Goal: Task Accomplishment & Management: Manage account settings

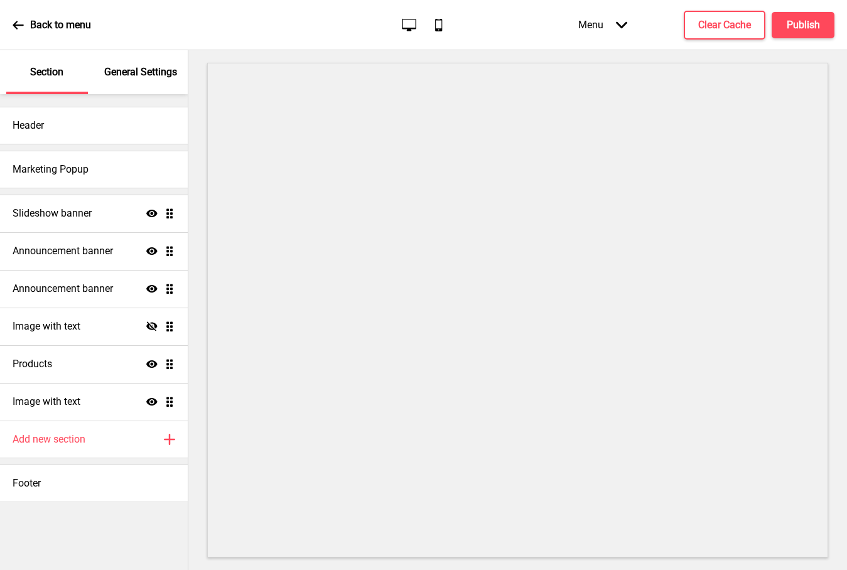
click at [169, 250] on ul "Slideshow banner Show Drag Announcement banner Show Drag Announcement banner Sh…" at bounding box center [94, 308] width 188 height 226
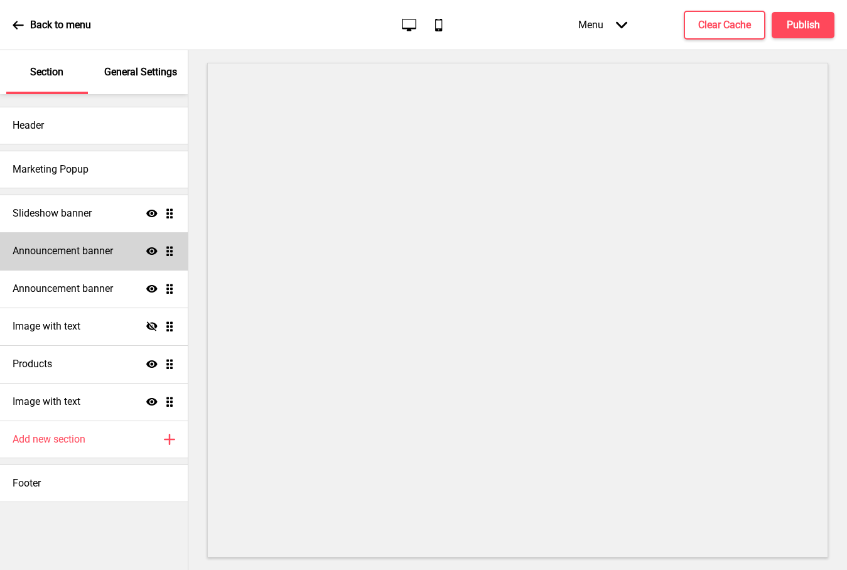
click at [152, 251] on icon at bounding box center [151, 251] width 11 height 8
click at [152, 251] on icon at bounding box center [151, 250] width 11 height 9
click at [152, 251] on icon at bounding box center [151, 251] width 11 height 8
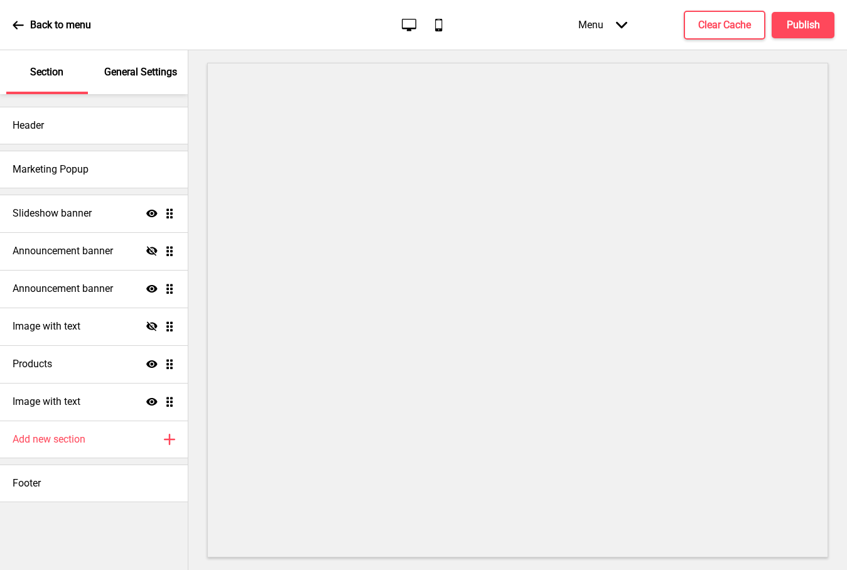
click at [169, 252] on ul "Slideshow banner Show Drag Announcement banner Hide Drag Announcement banner Sh…" at bounding box center [94, 308] width 188 height 226
click at [153, 252] on icon at bounding box center [151, 250] width 11 height 9
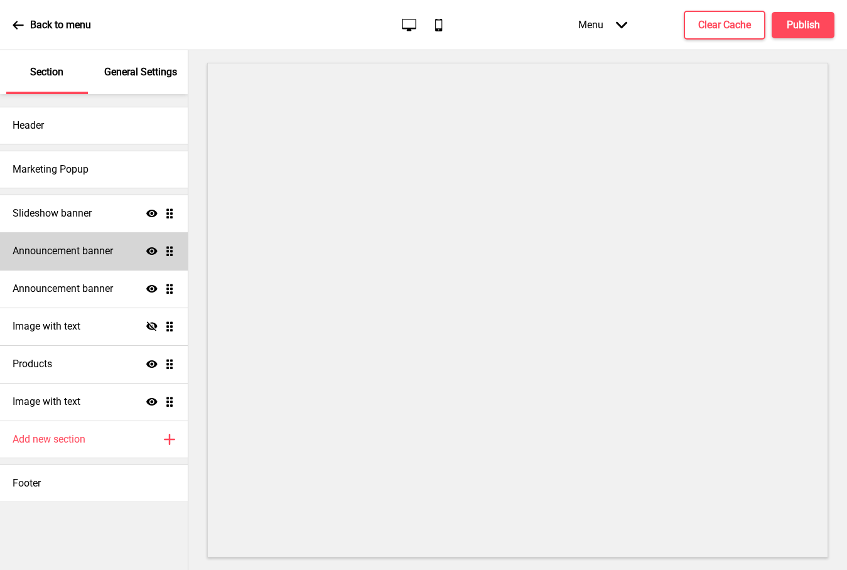
click at [171, 252] on ul "Slideshow banner Show Drag Announcement banner Show Drag Announcement banner Sh…" at bounding box center [94, 308] width 188 height 226
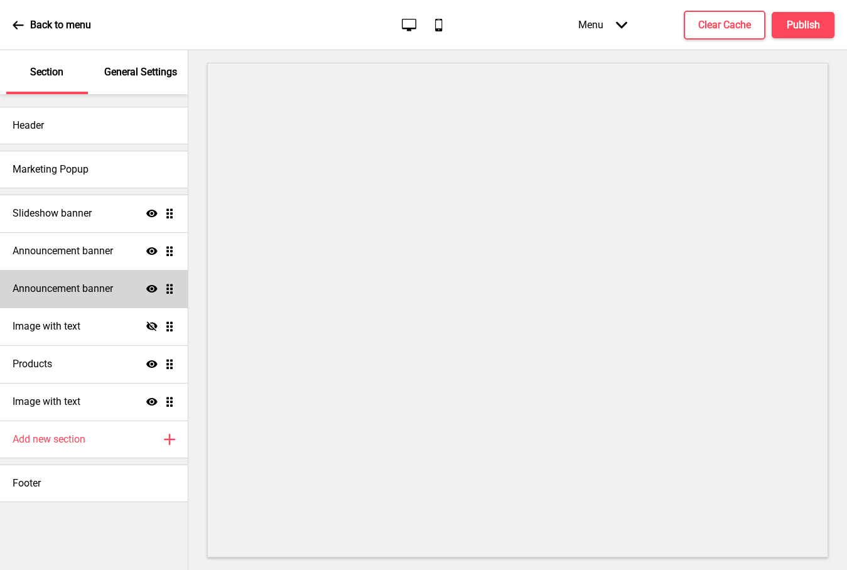
click at [110, 296] on div "Announcement banner Show Drag" at bounding box center [94, 289] width 188 height 38
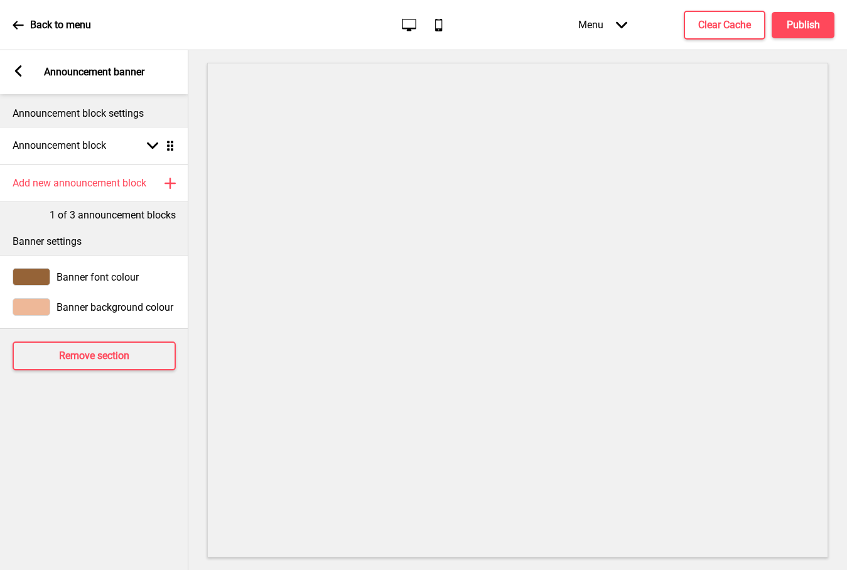
click at [16, 70] on icon at bounding box center [18, 70] width 7 height 11
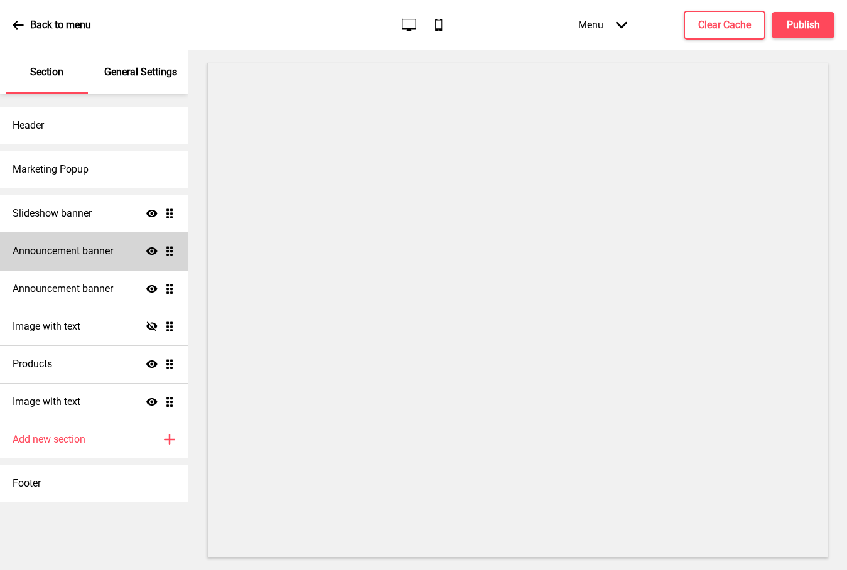
click at [100, 248] on h4 "Announcement banner" at bounding box center [63, 251] width 100 height 14
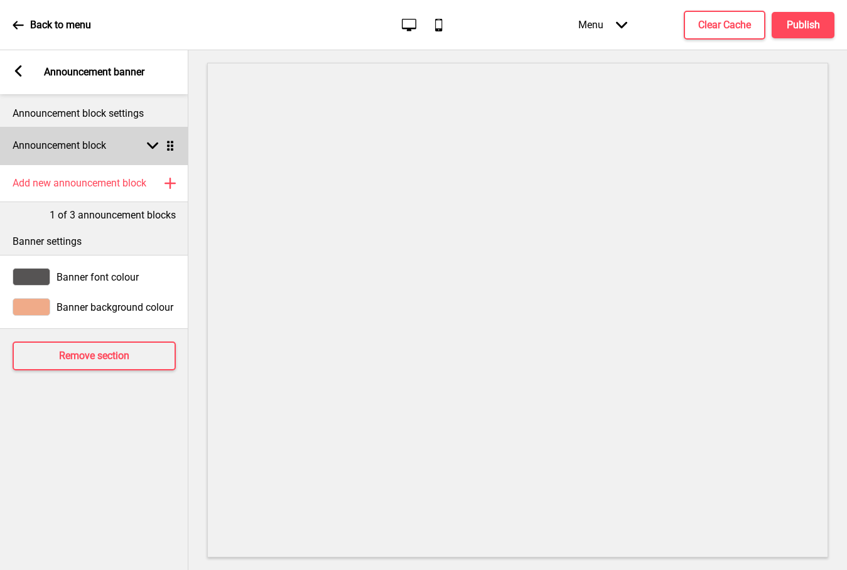
click at [150, 145] on icon at bounding box center [152, 145] width 11 height 7
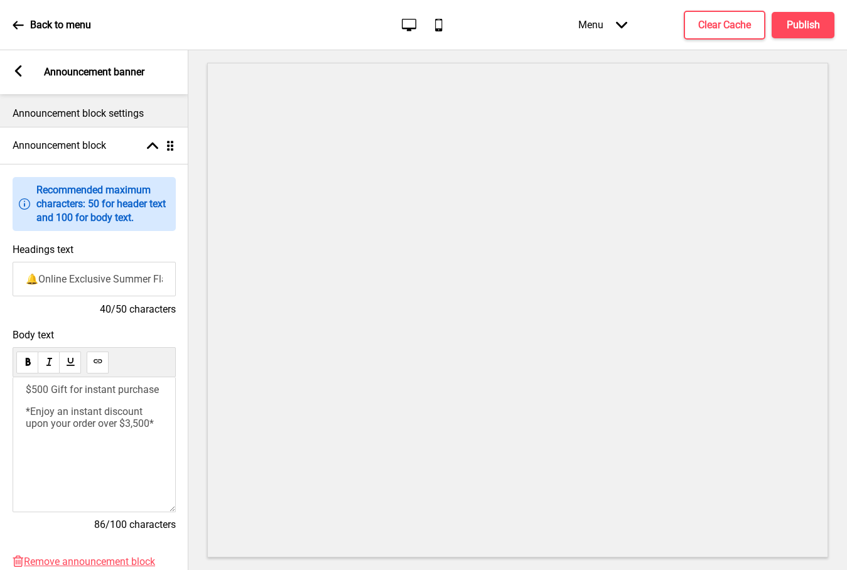
click at [67, 279] on input "🔔Online Exclusive Summer Flash Offers🔔" at bounding box center [94, 279] width 163 height 35
drag, startPoint x: 107, startPoint y: 284, endPoint x: 109, endPoint y: 298, distance: 14.7
click at [107, 284] on input "Headings text" at bounding box center [94, 279] width 163 height 35
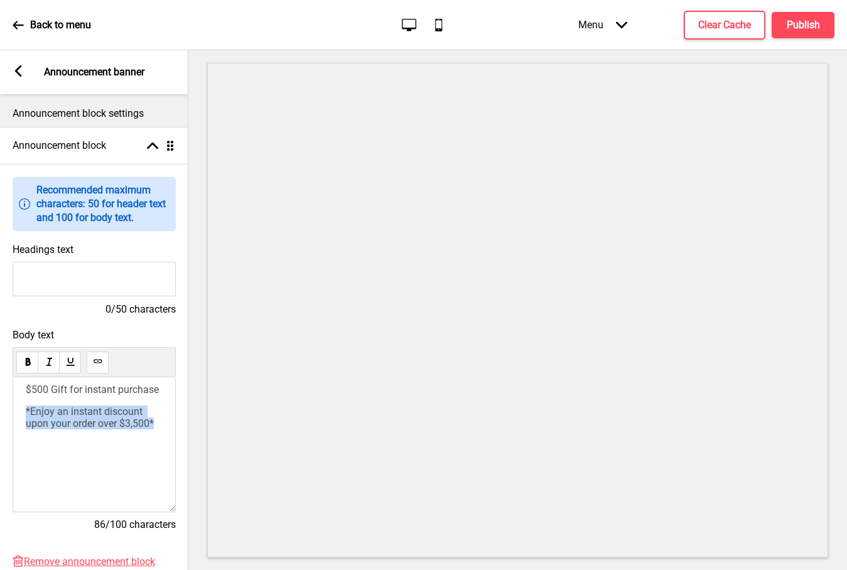
drag, startPoint x: 165, startPoint y: 432, endPoint x: 23, endPoint y: 392, distance: 147.4
click at [14, 395] on div "$500 Gift for instant purchase *Enjoy an instant discount upon your order over …" at bounding box center [94, 444] width 163 height 135
click at [87, 274] on input "Headings text" at bounding box center [93, 279] width 163 height 35
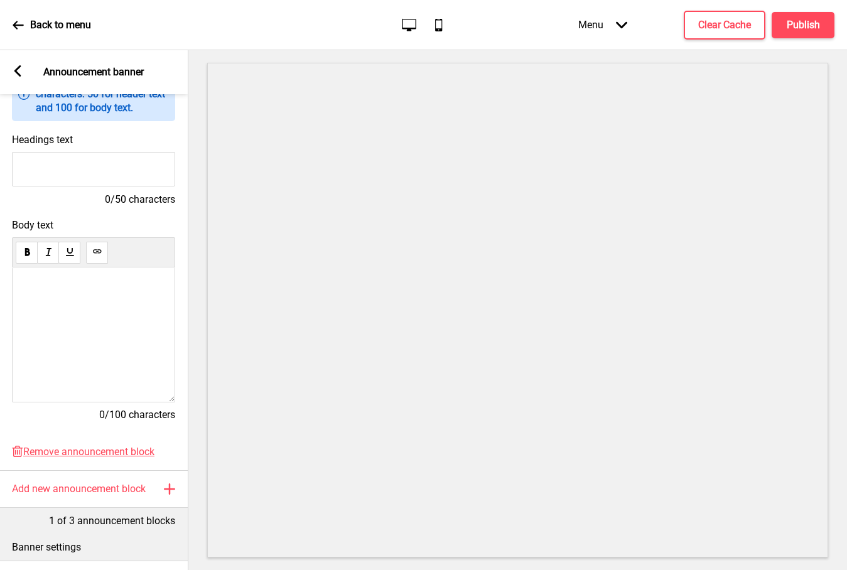
scroll to position [241, 0]
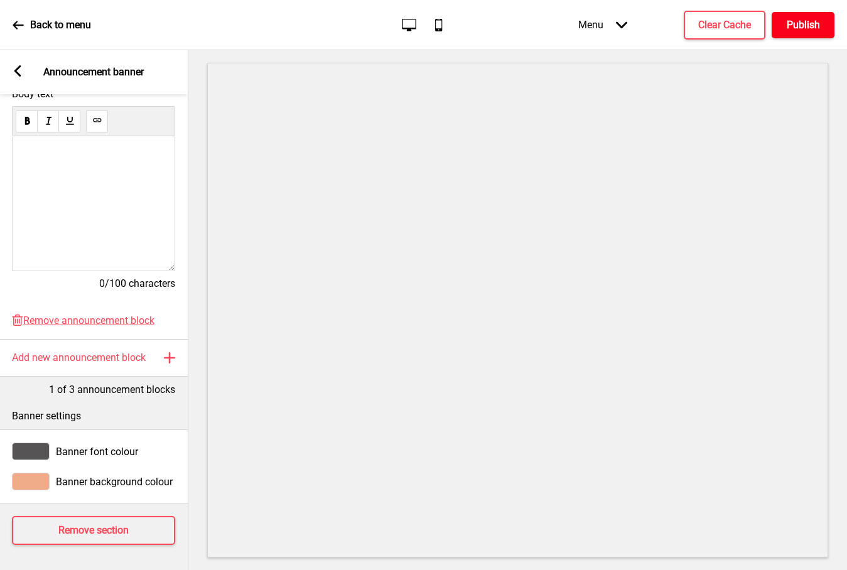
click at [802, 32] on button "Publish" at bounding box center [802, 25] width 63 height 26
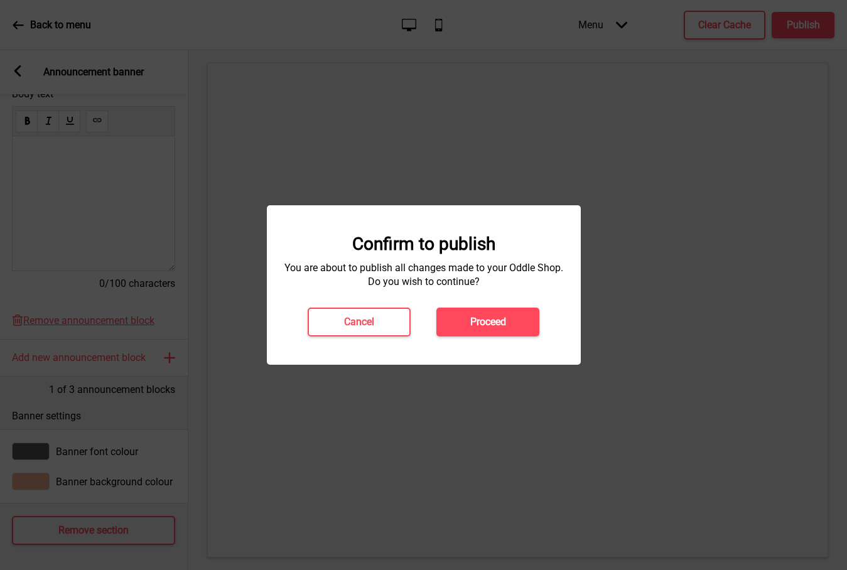
drag, startPoint x: 486, startPoint y: 323, endPoint x: 522, endPoint y: 322, distance: 36.4
click at [486, 323] on h4 "Proceed" at bounding box center [488, 322] width 36 height 14
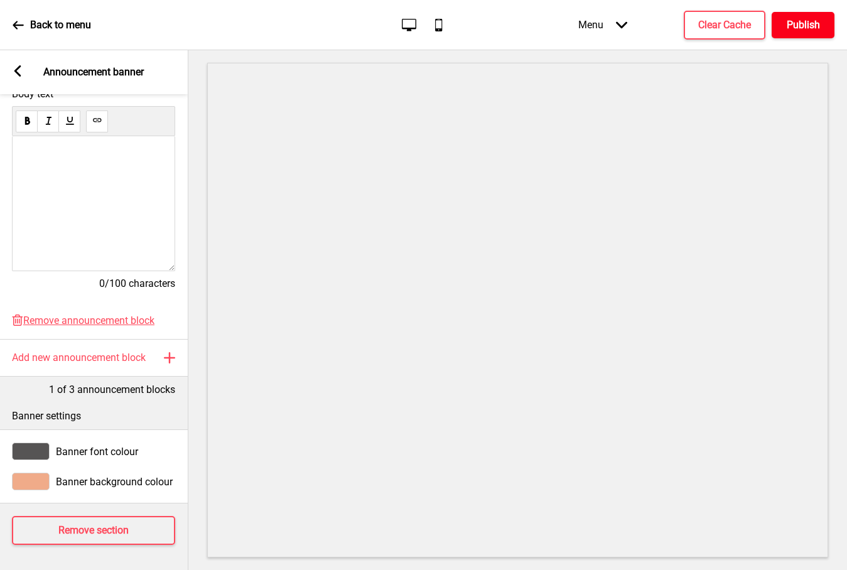
scroll to position [0, 0]
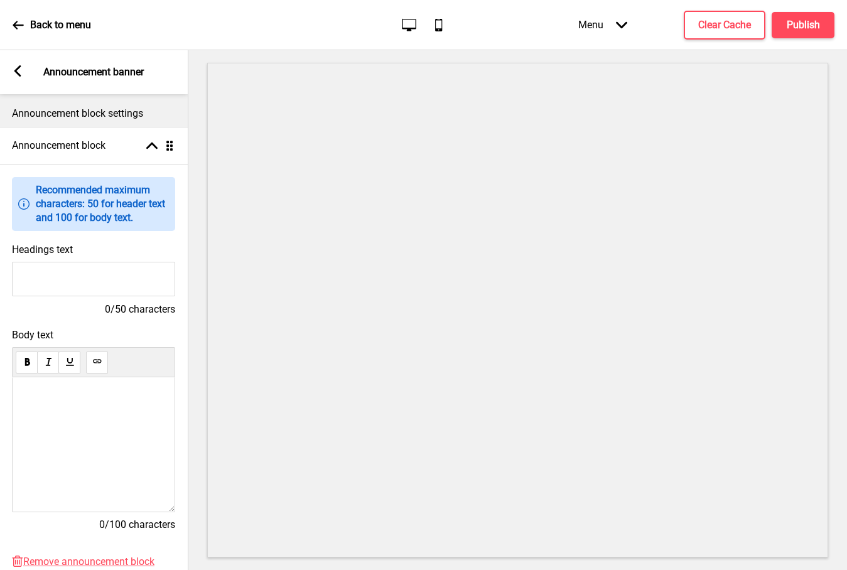
click at [24, 72] on div "Arrow left Announcement banner" at bounding box center [93, 72] width 188 height 44
click at [810, 27] on h4 "Publish" at bounding box center [803, 25] width 33 height 14
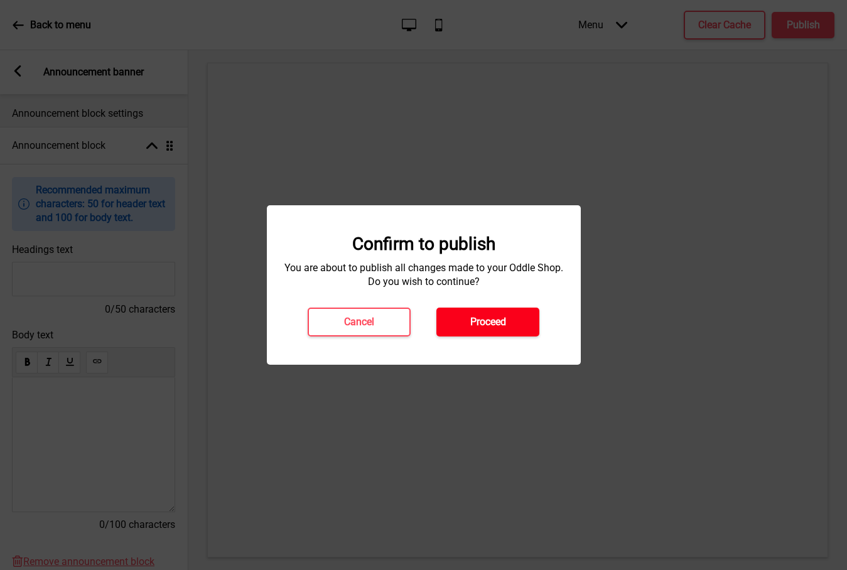
click at [458, 322] on button "Proceed" at bounding box center [487, 322] width 103 height 29
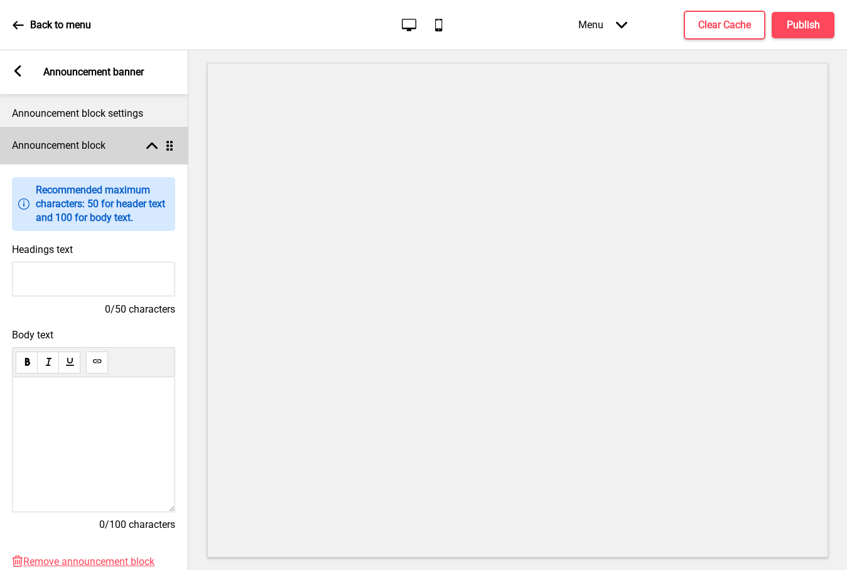
click at [152, 144] on icon at bounding box center [151, 145] width 11 height 7
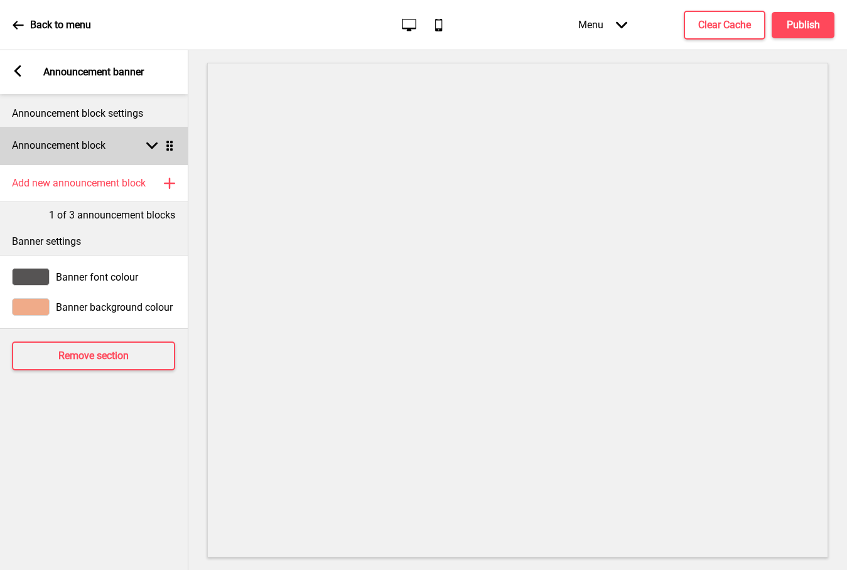
click at [148, 144] on icon at bounding box center [151, 145] width 11 height 7
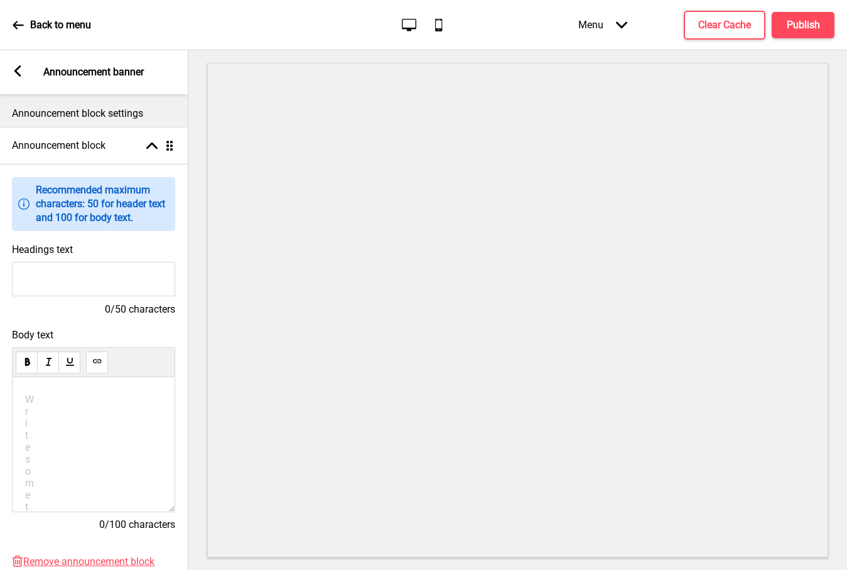
drag, startPoint x: 16, startPoint y: 69, endPoint x: 171, endPoint y: 284, distance: 265.3
click at [16, 69] on icon at bounding box center [17, 70] width 7 height 11
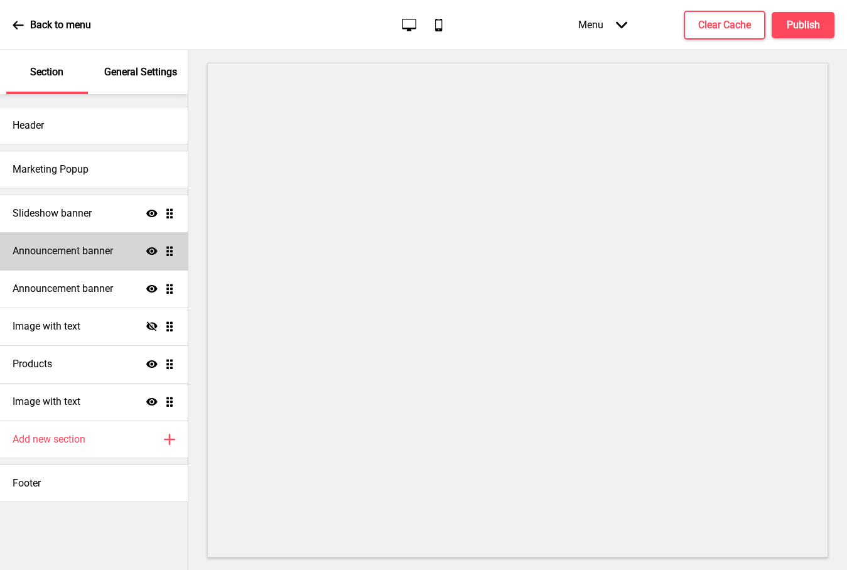
click at [99, 251] on h4 "Announcement banner" at bounding box center [63, 251] width 100 height 14
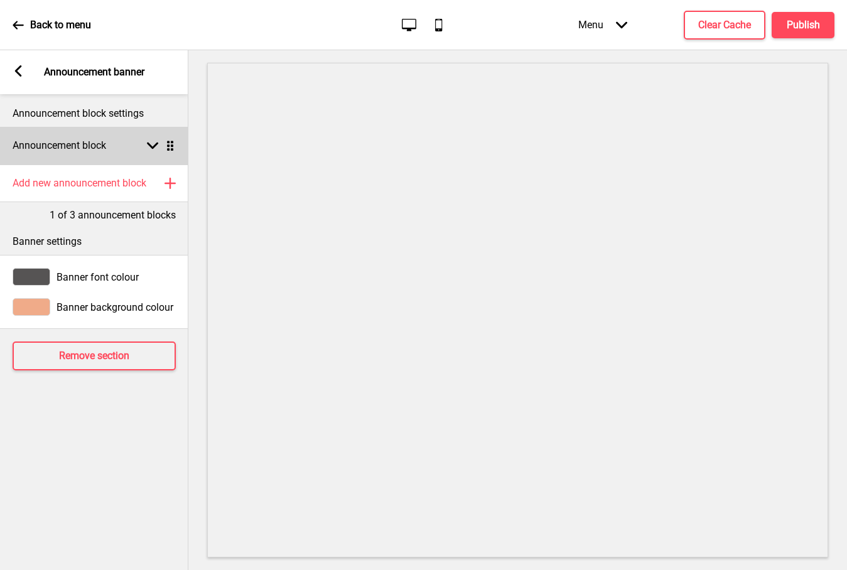
click at [154, 141] on rect at bounding box center [152, 145] width 11 height 11
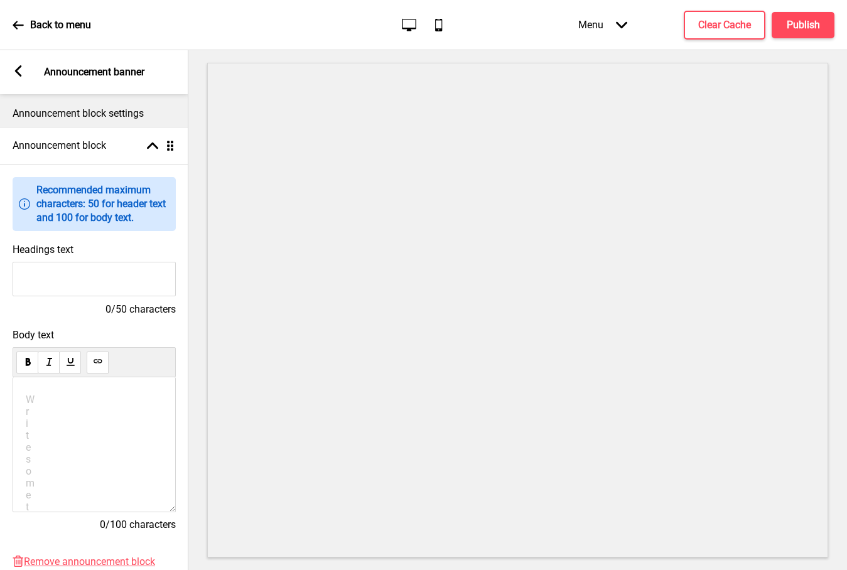
click at [89, 274] on input "Headings text" at bounding box center [94, 279] width 163 height 35
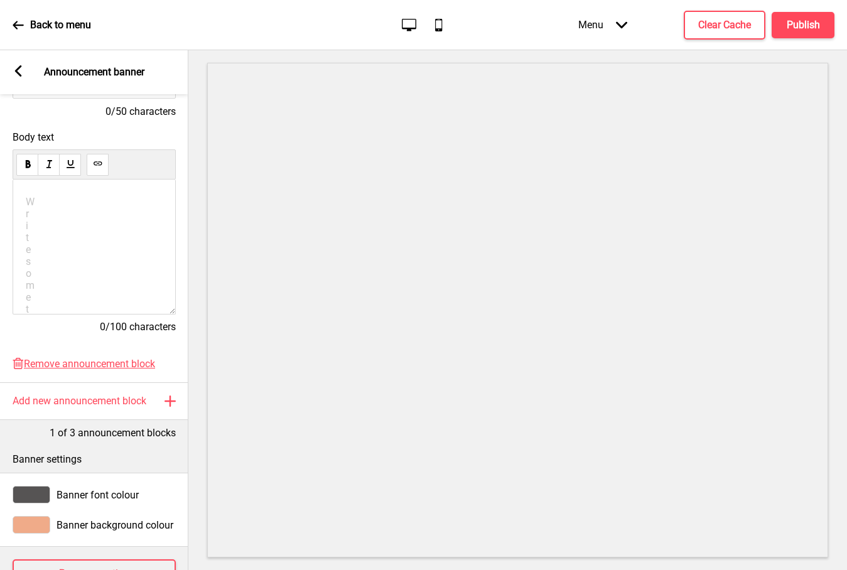
scroll to position [241, 0]
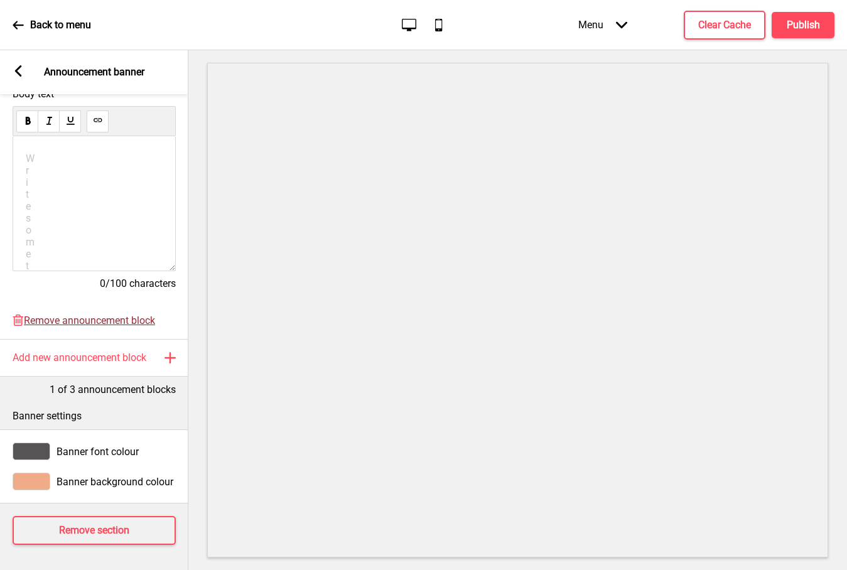
click at [86, 323] on span "Remove announcement block" at bounding box center [89, 320] width 131 height 12
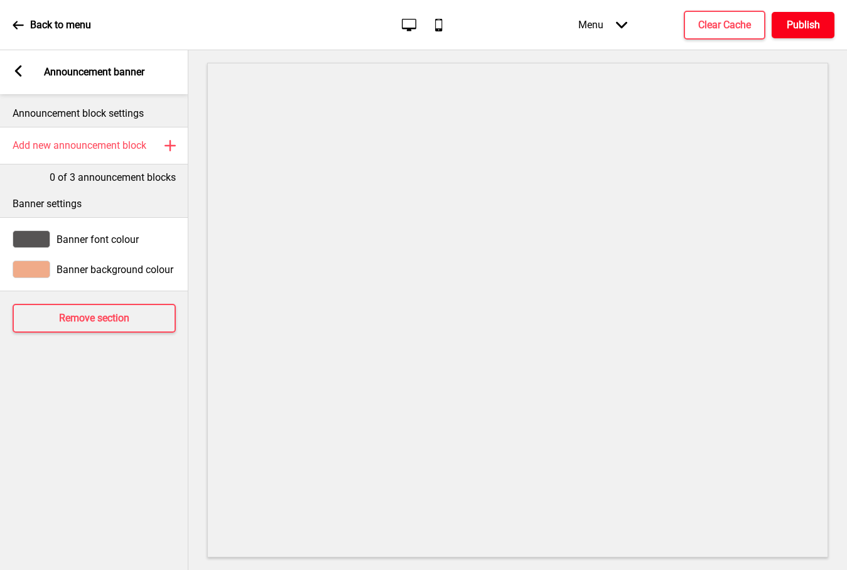
click at [806, 31] on h4 "Publish" at bounding box center [803, 25] width 33 height 14
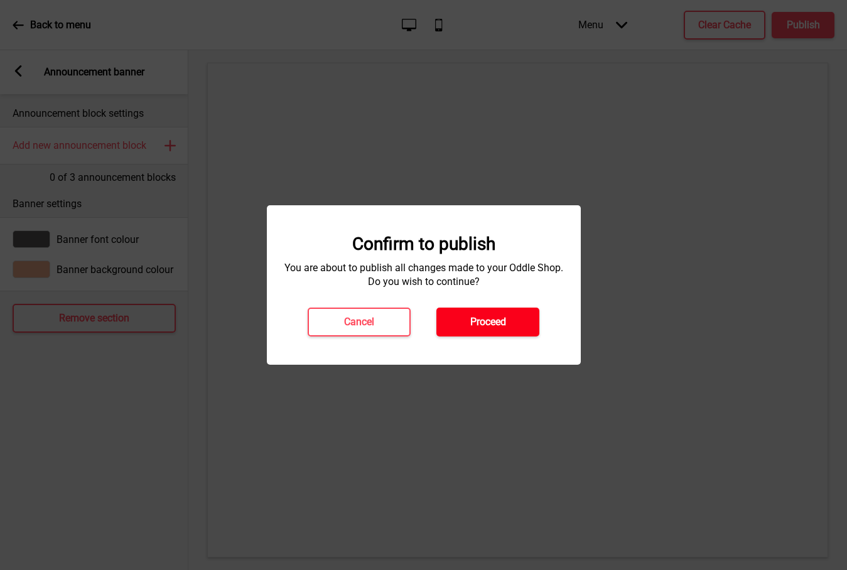
click at [509, 326] on button "Proceed" at bounding box center [487, 322] width 103 height 29
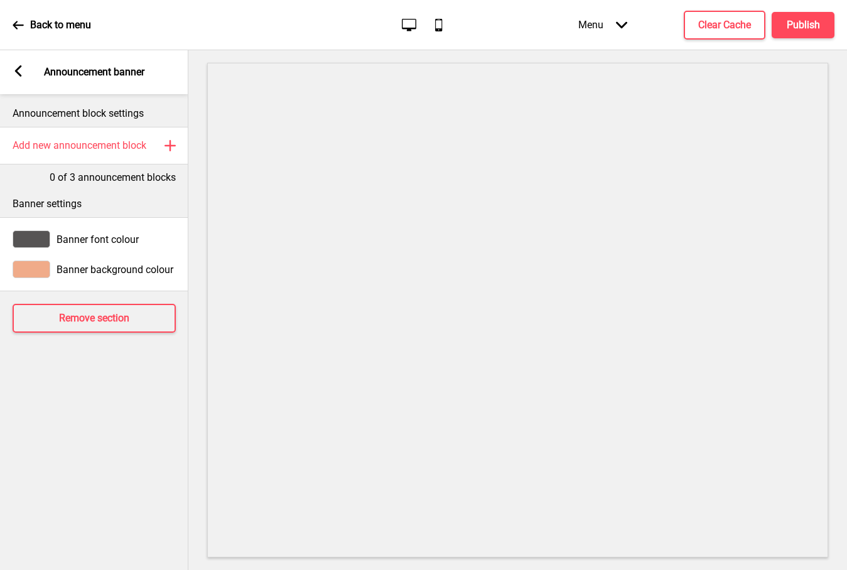
drag, startPoint x: 21, startPoint y: 71, endPoint x: 55, endPoint y: 185, distance: 119.2
click at [21, 71] on rect at bounding box center [18, 70] width 11 height 11
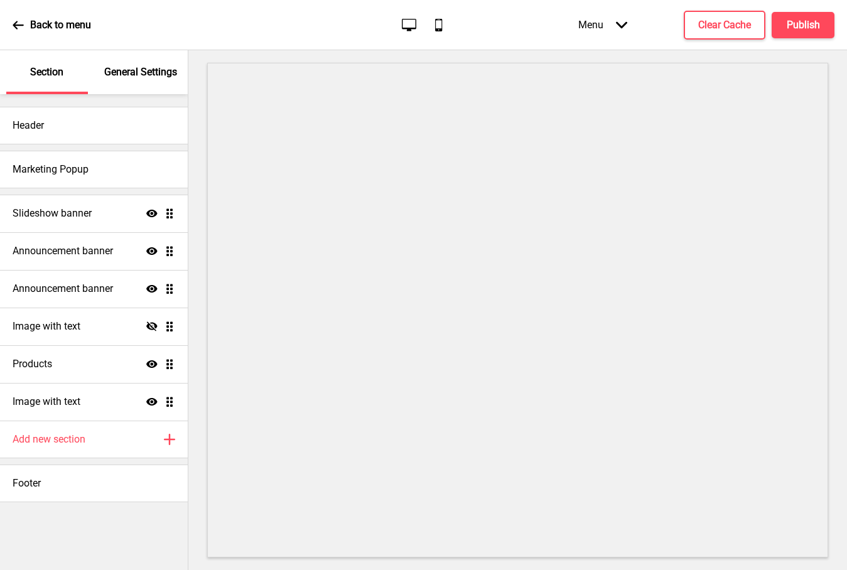
click at [138, 82] on div "General Settings" at bounding box center [141, 72] width 82 height 44
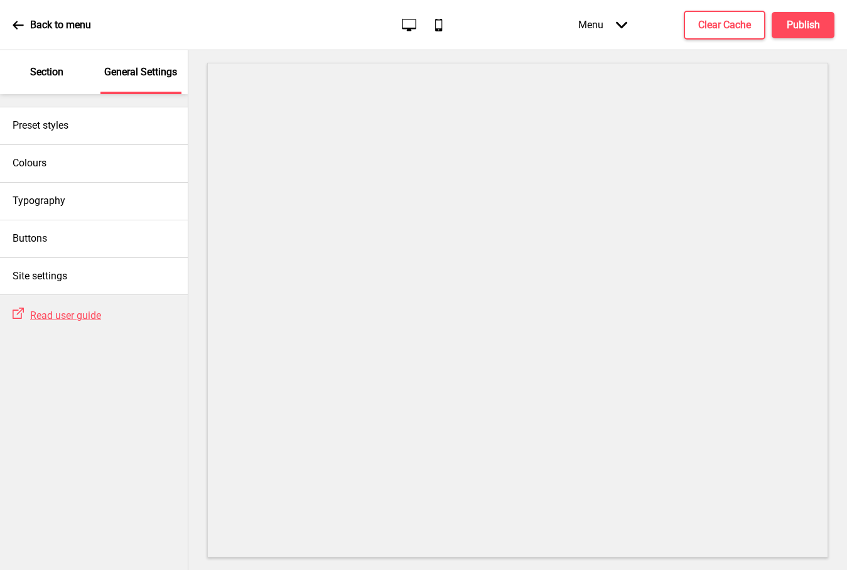
drag, startPoint x: 43, startPoint y: 80, endPoint x: 45, endPoint y: 87, distance: 6.4
click at [43, 81] on div "Section" at bounding box center [47, 72] width 82 height 44
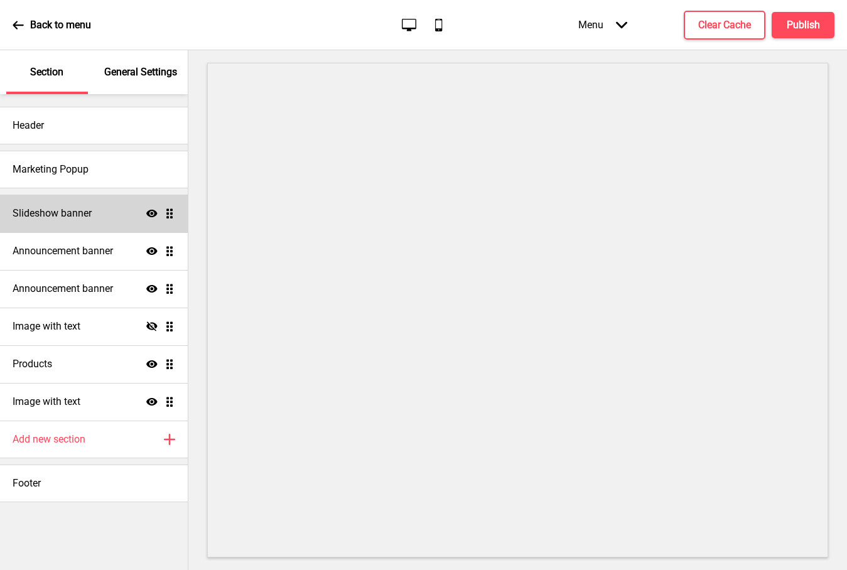
click at [173, 214] on ul "Slideshow banner Show Drag Announcement banner Show Drag Announcement banner Sh…" at bounding box center [94, 308] width 188 height 226
click at [153, 215] on icon at bounding box center [151, 214] width 11 height 8
click at [152, 213] on icon "Hide" at bounding box center [151, 213] width 11 height 11
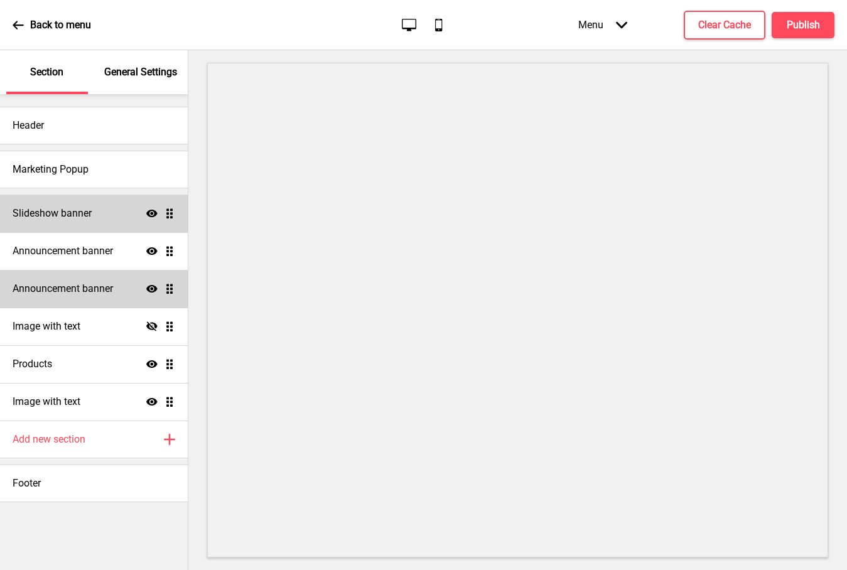
drag, startPoint x: 154, startPoint y: 251, endPoint x: 159, endPoint y: 271, distance: 19.9
click at [154, 251] on icon at bounding box center [151, 251] width 11 height 8
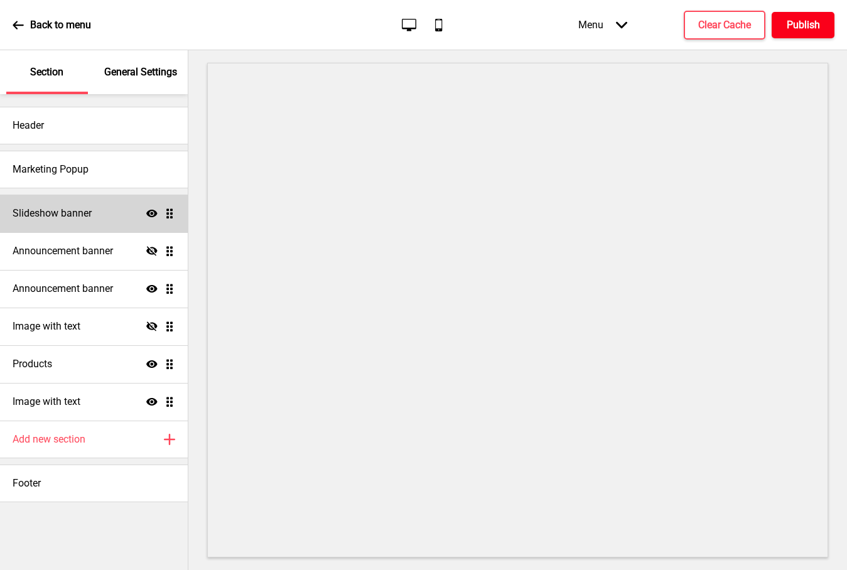
click at [801, 23] on h4 "Publish" at bounding box center [803, 25] width 33 height 14
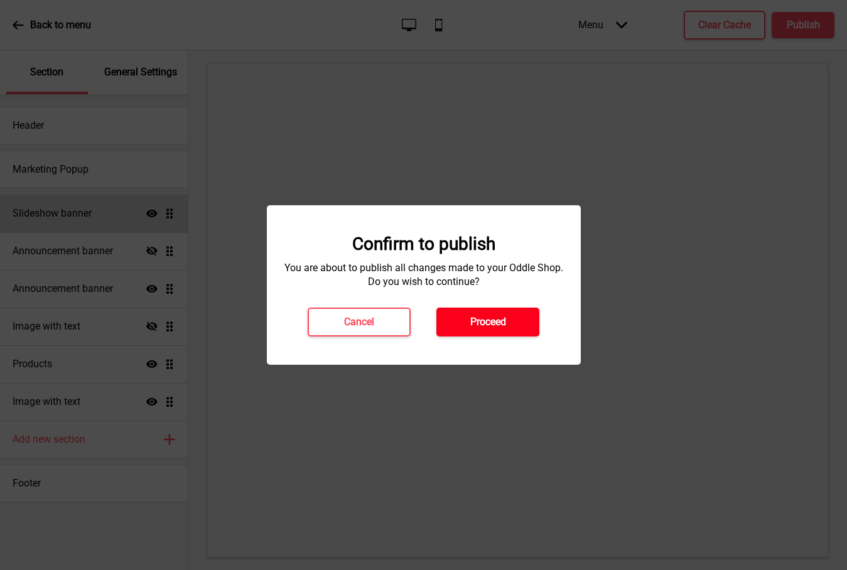
click at [480, 325] on h4 "Proceed" at bounding box center [488, 322] width 36 height 14
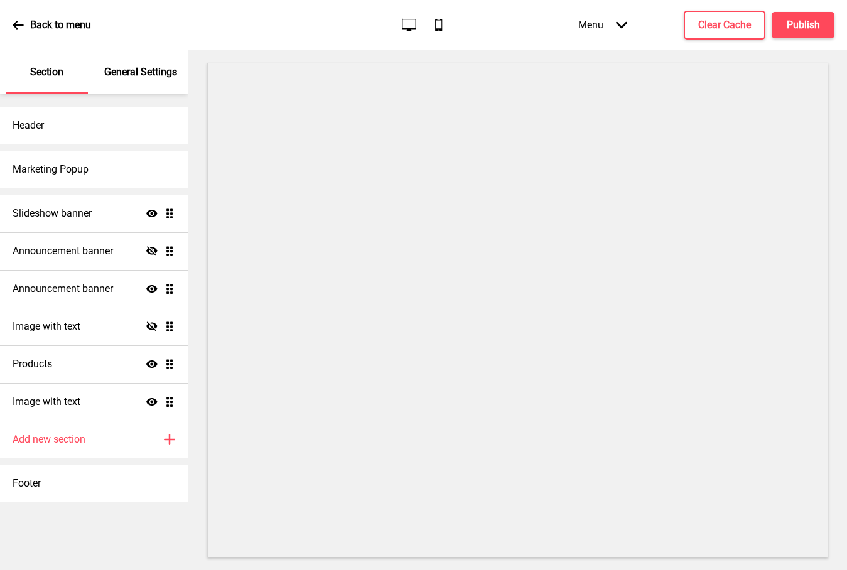
click at [166, 248] on ul "Slideshow banner Show Drag Announcement banner Hide Drag Announcement banner Sh…" at bounding box center [94, 308] width 188 height 226
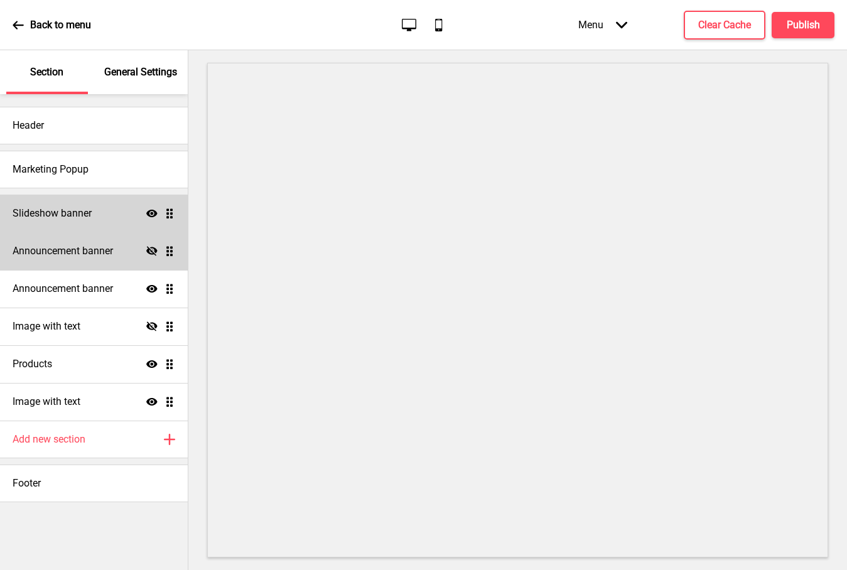
click at [176, 254] on div "Announcement banner Hide Drag" at bounding box center [94, 251] width 188 height 38
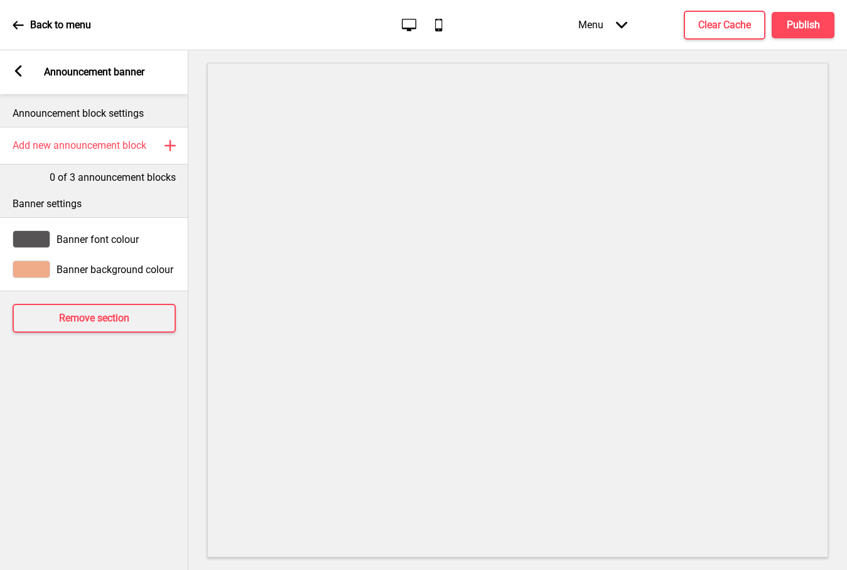
drag, startPoint x: 18, startPoint y: 64, endPoint x: 19, endPoint y: 70, distance: 6.6
click at [18, 65] on div "Arrow left Announcement banner" at bounding box center [94, 72] width 188 height 44
drag, startPoint x: 18, startPoint y: 66, endPoint x: 65, endPoint y: 293, distance: 232.1
click at [18, 66] on rect at bounding box center [18, 70] width 11 height 11
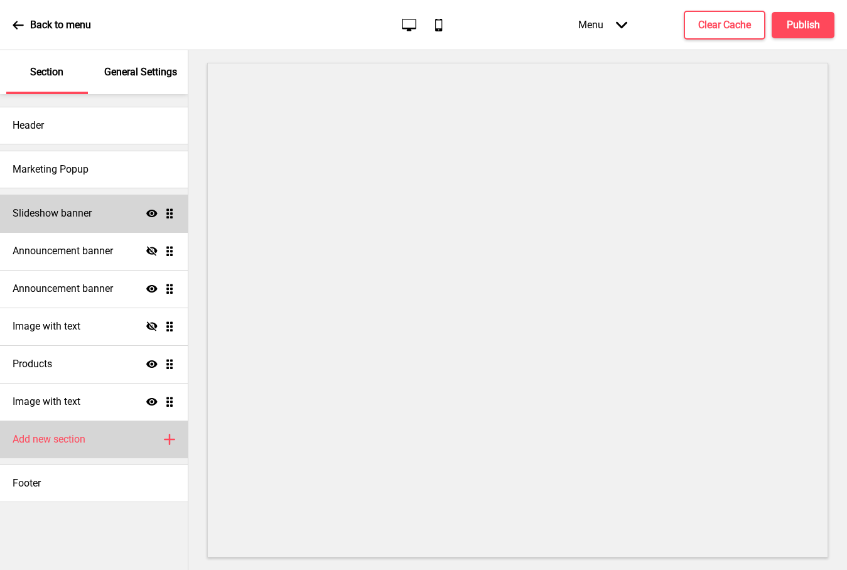
click at [173, 439] on icon at bounding box center [169, 439] width 10 height 10
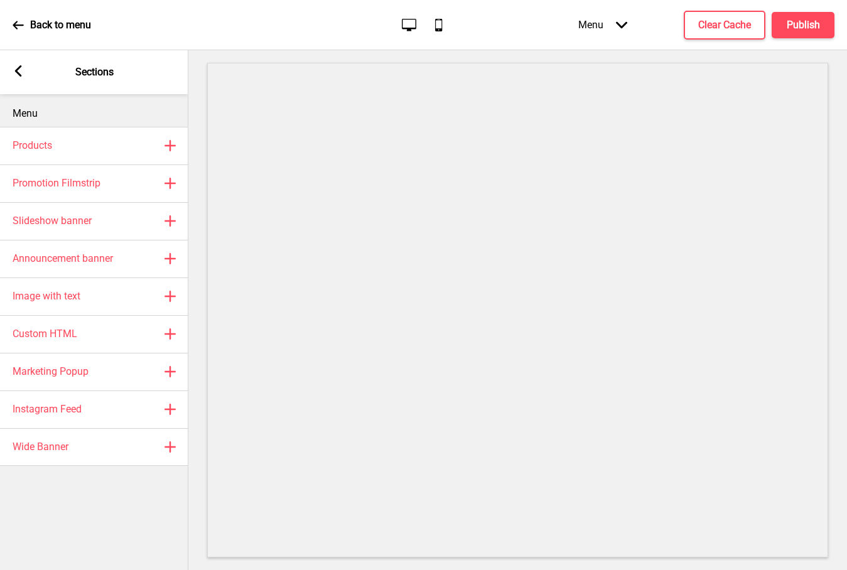
click at [18, 72] on rect at bounding box center [18, 70] width 11 height 11
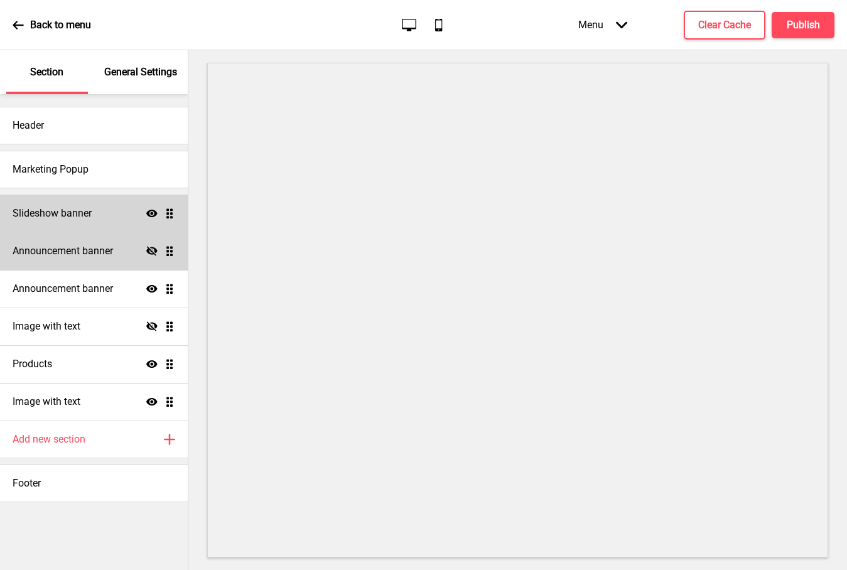
click at [168, 254] on ul "Slideshow banner Show Drag Announcement banner Hide Drag Announcement banner Sh…" at bounding box center [94, 308] width 188 height 226
click at [68, 249] on h4 "Announcement banner" at bounding box center [63, 251] width 100 height 14
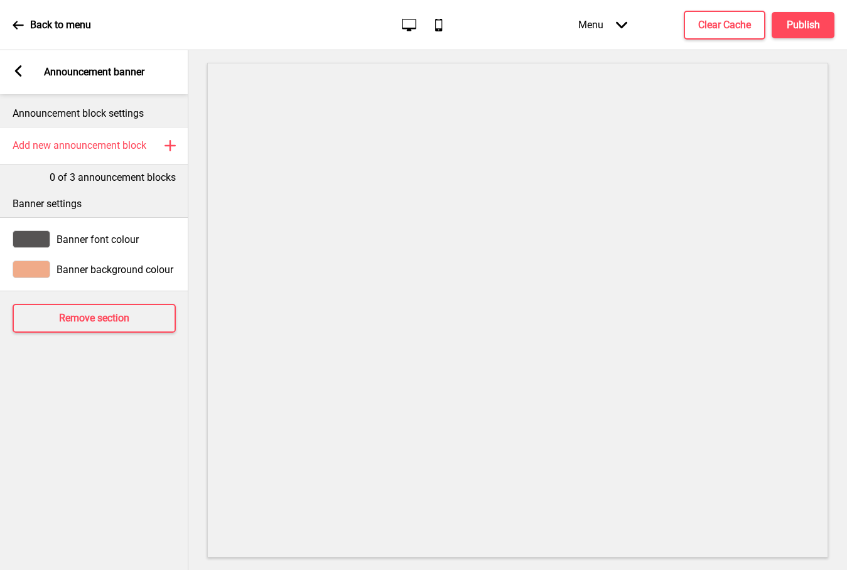
click at [74, 336] on div "Remove section" at bounding box center [94, 318] width 188 height 54
click at [82, 314] on h4 "Remove section" at bounding box center [94, 318] width 70 height 14
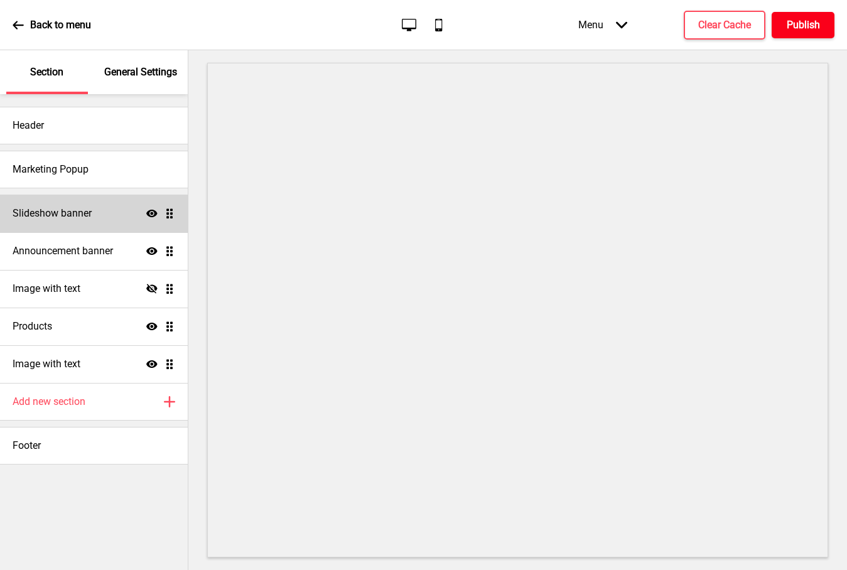
click at [800, 24] on h4 "Publish" at bounding box center [803, 25] width 33 height 14
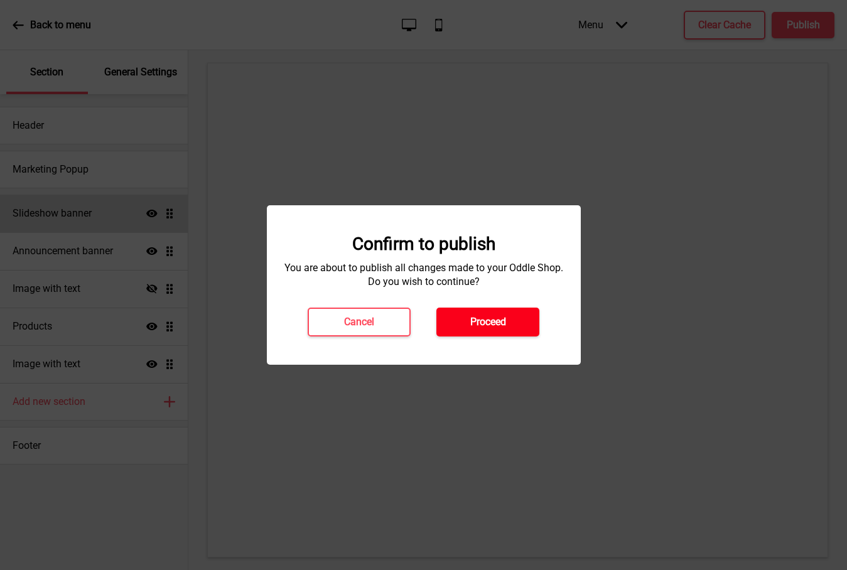
click at [470, 311] on button "Proceed" at bounding box center [487, 322] width 103 height 29
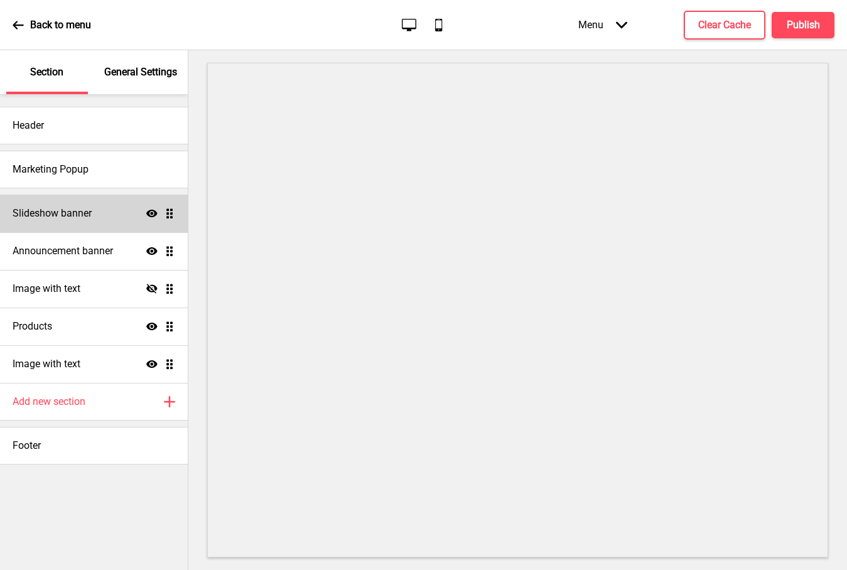
click at [18, 23] on icon at bounding box center [18, 24] width 11 height 11
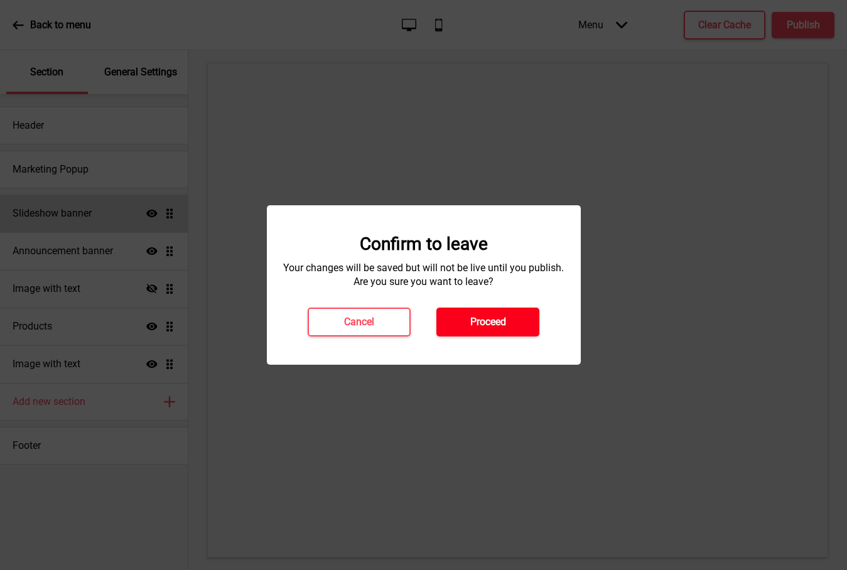
click at [493, 321] on h4 "Proceed" at bounding box center [488, 322] width 36 height 14
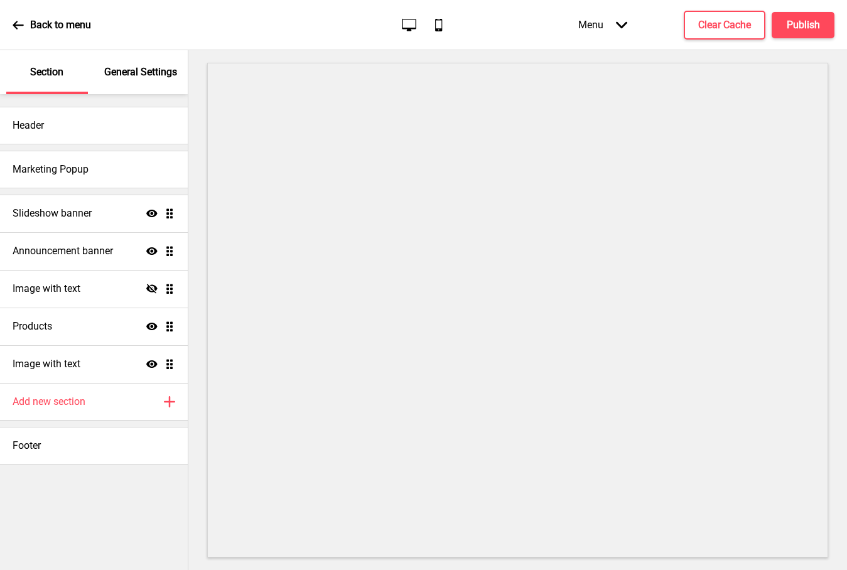
click at [627, 25] on div "Menu Arrow down" at bounding box center [603, 24] width 74 height 37
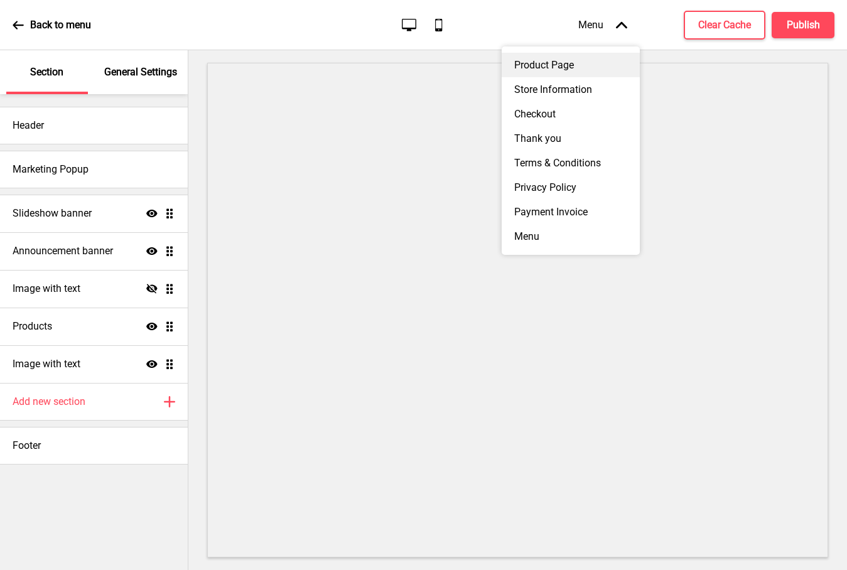
click at [596, 65] on div "Product Page" at bounding box center [571, 65] width 138 height 24
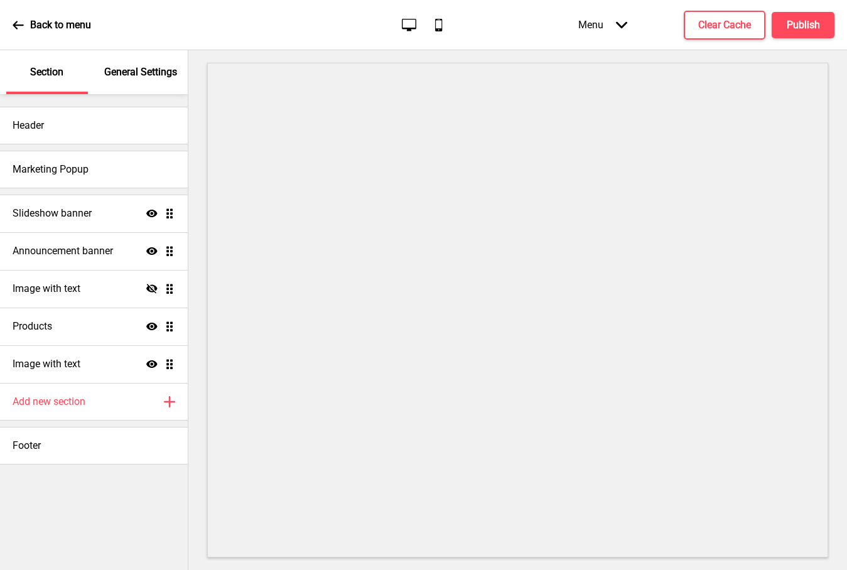
drag, startPoint x: 619, startPoint y: 26, endPoint x: 608, endPoint y: 45, distance: 22.5
click at [619, 26] on icon at bounding box center [621, 24] width 11 height 7
click at [170, 251] on ul "Slideshow banner Show Drag Announcement banner Show Drag Image with text Hide D…" at bounding box center [94, 289] width 188 height 188
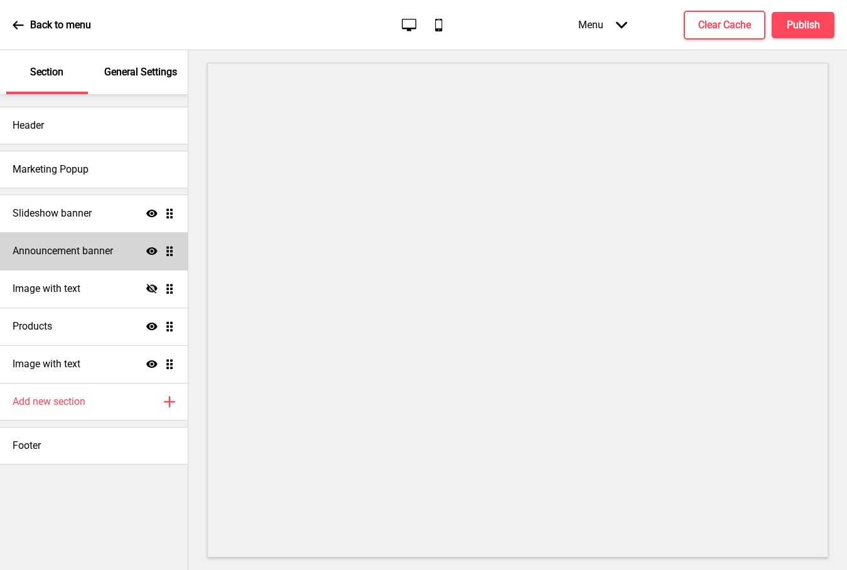
click at [150, 255] on icon "Show" at bounding box center [151, 250] width 11 height 11
drag, startPoint x: 153, startPoint y: 250, endPoint x: 166, endPoint y: 251, distance: 13.9
click at [153, 250] on icon "Hide" at bounding box center [151, 250] width 11 height 11
drag, startPoint x: 166, startPoint y: 250, endPoint x: 171, endPoint y: 264, distance: 15.1
click at [166, 250] on ul "Slideshow banner Show Drag Announcement banner Show Drag Image with text Hide D…" at bounding box center [94, 289] width 188 height 188
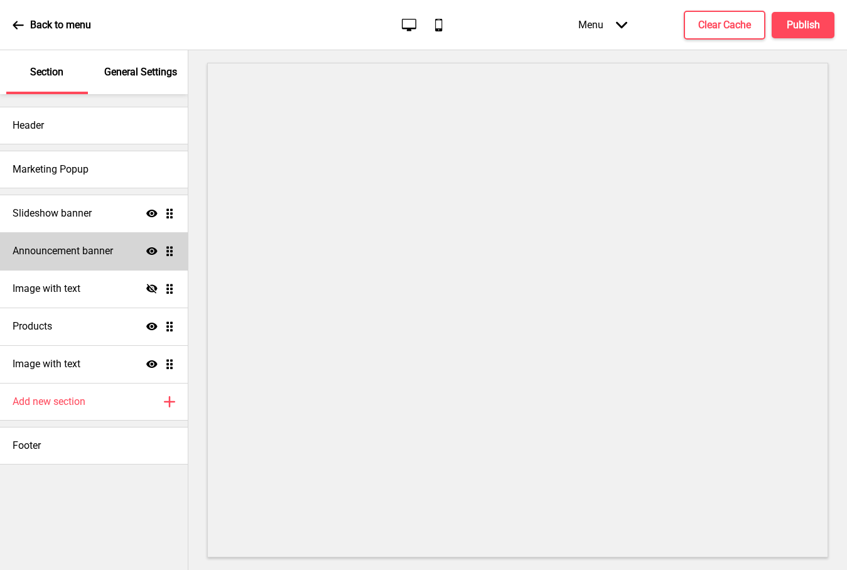
click at [169, 251] on ul "Slideshow banner Show Drag Announcement banner Show Drag Image with text Hide D…" at bounding box center [94, 289] width 188 height 188
click at [169, 250] on ul "Slideshow banner Show Drag Announcement banner Show Drag Image with text Hide D…" at bounding box center [94, 289] width 188 height 188
click at [159, 253] on div "Show Drag" at bounding box center [160, 250] width 29 height 11
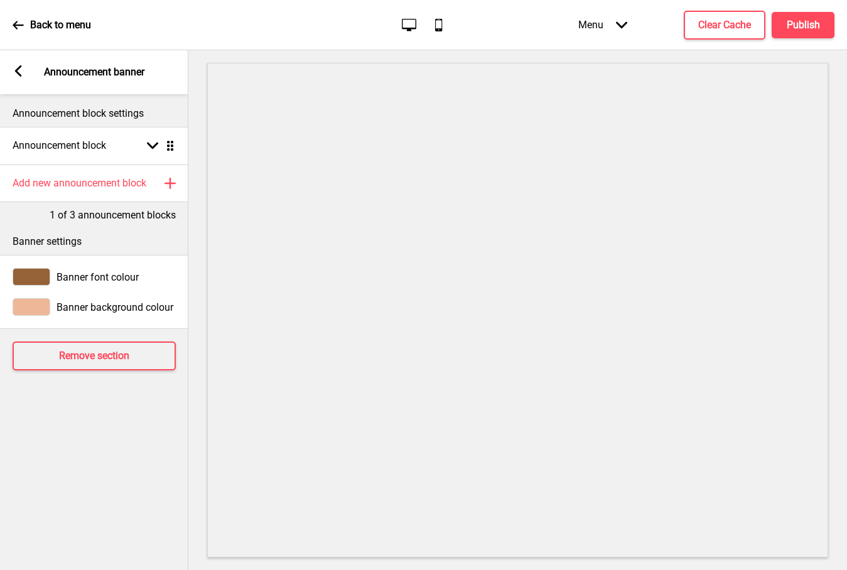
drag, startPoint x: 19, startPoint y: 70, endPoint x: 116, endPoint y: 218, distance: 177.4
click at [19, 70] on rect at bounding box center [18, 70] width 11 height 11
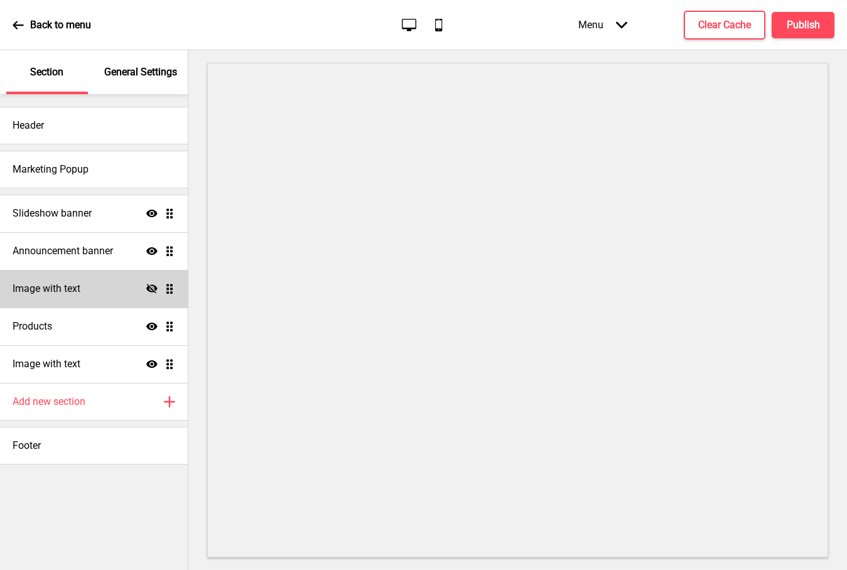
drag, startPoint x: 151, startPoint y: 287, endPoint x: 148, endPoint y: 294, distance: 8.4
click at [151, 287] on icon "Hide" at bounding box center [151, 288] width 11 height 11
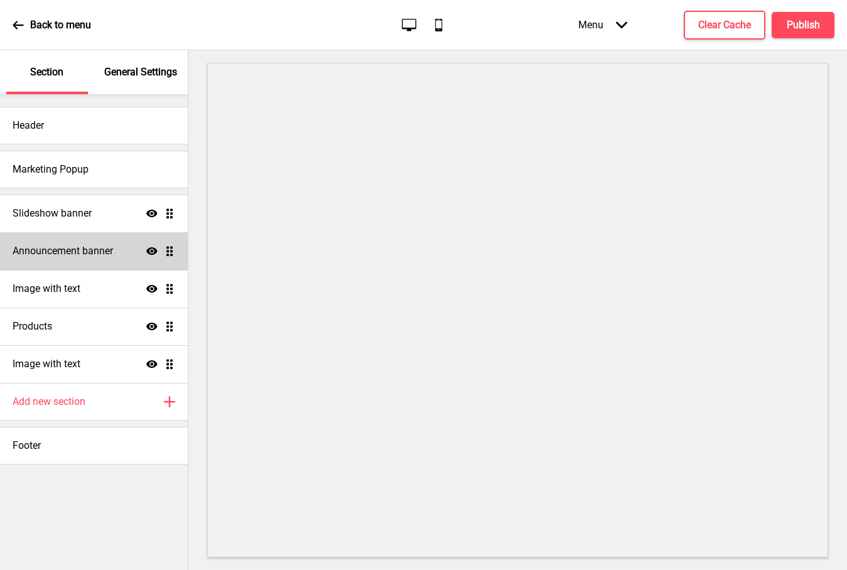
click at [176, 252] on div "Announcement banner Show Drag" at bounding box center [94, 251] width 188 height 38
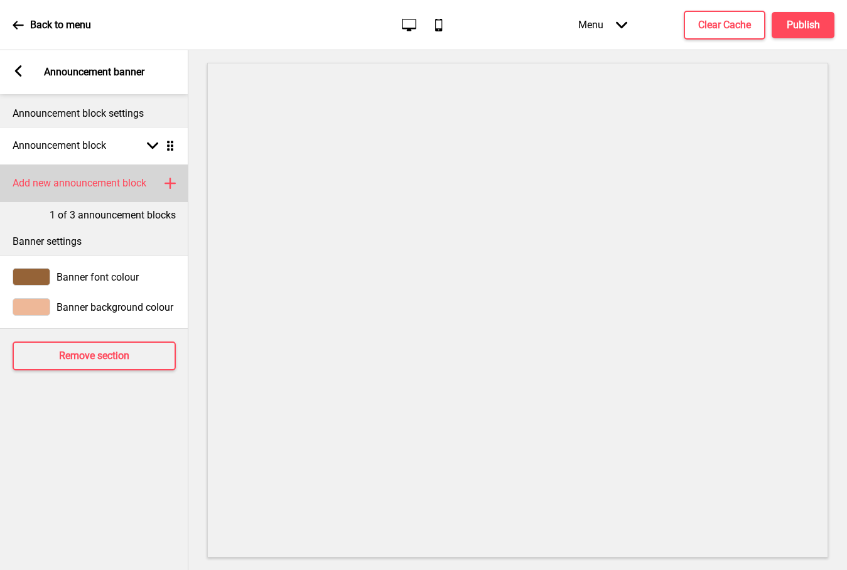
drag, startPoint x: 22, startPoint y: 69, endPoint x: 91, endPoint y: 164, distance: 117.8
click at [22, 69] on rect at bounding box center [18, 70] width 11 height 11
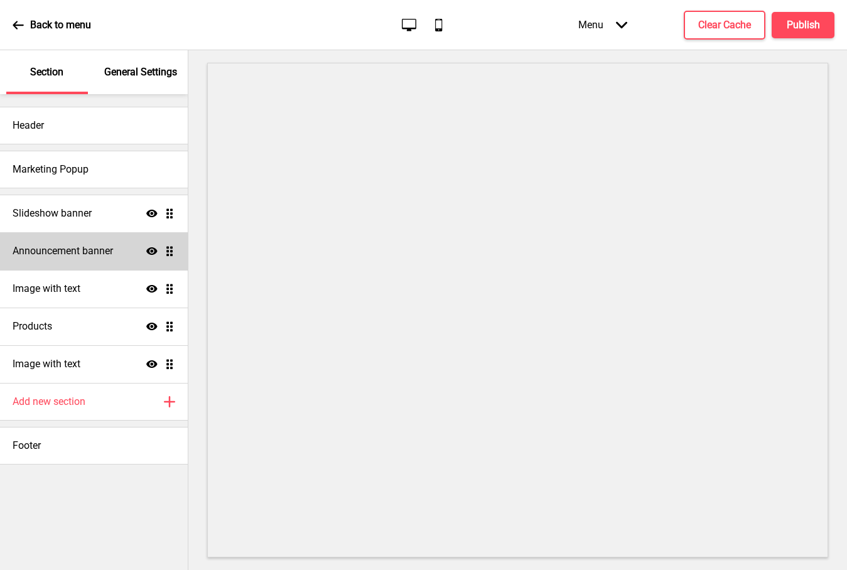
click at [151, 252] on icon "Show" at bounding box center [151, 250] width 11 height 11
click at [151, 252] on icon "Hide" at bounding box center [151, 250] width 11 height 11
click at [151, 252] on icon "Show" at bounding box center [151, 250] width 11 height 11
click at [151, 252] on icon "Hide" at bounding box center [151, 250] width 11 height 11
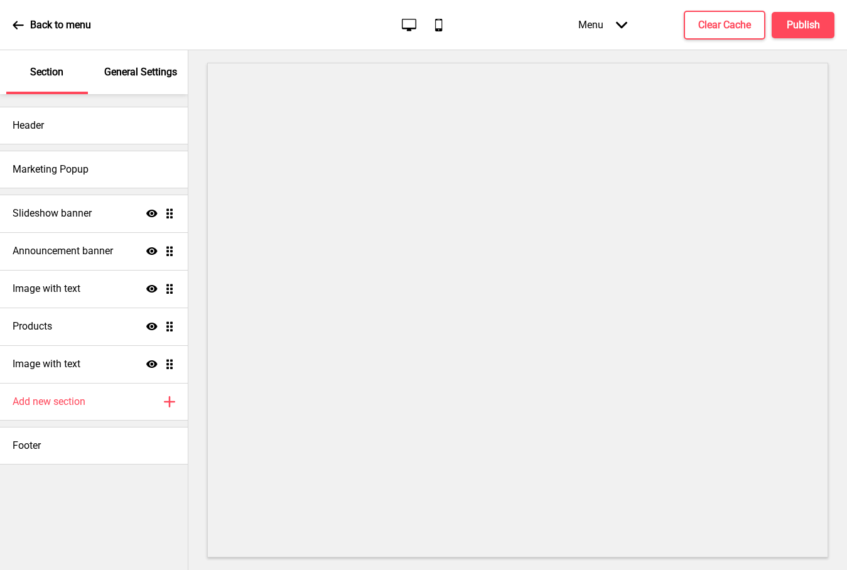
click at [610, 25] on div "Menu Arrow down" at bounding box center [603, 24] width 74 height 37
click at [647, 56] on div at bounding box center [517, 310] width 658 height 520
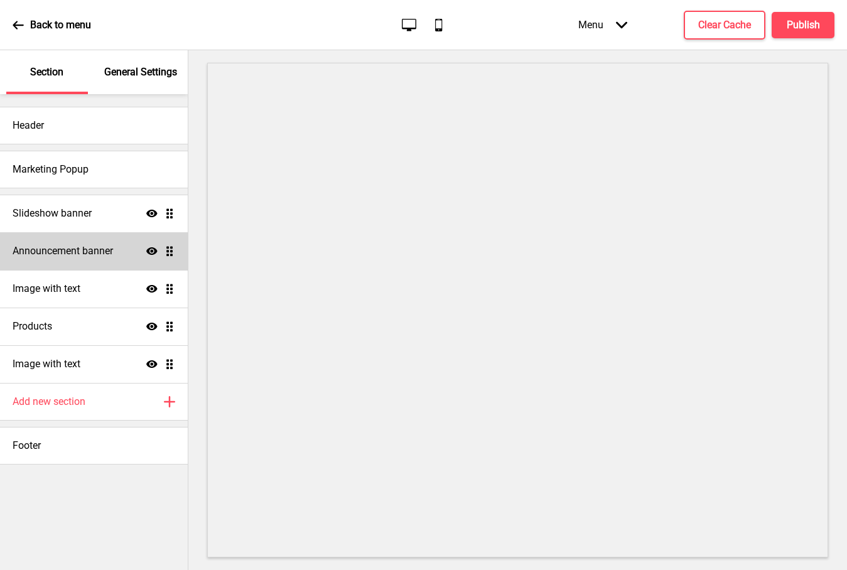
click at [115, 248] on div "Announcement banner Show Drag" at bounding box center [94, 251] width 188 height 38
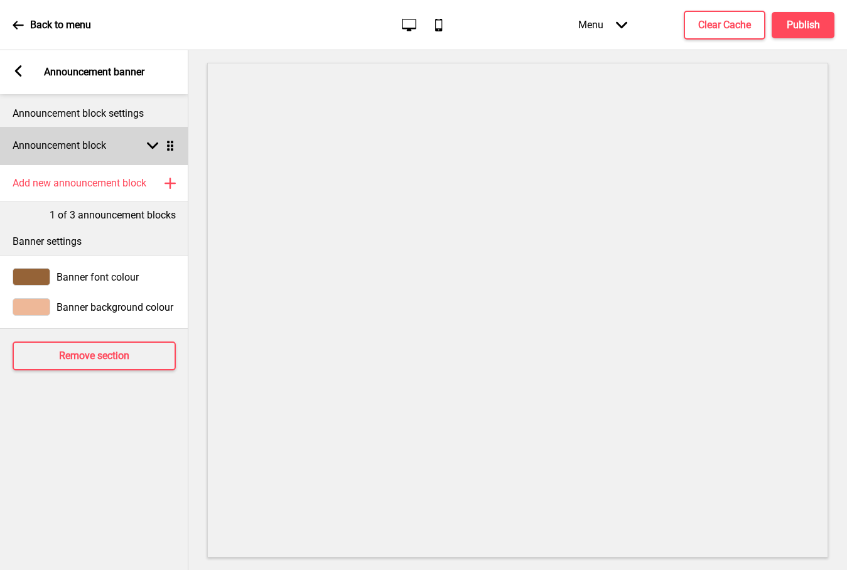
click at [176, 152] on div "Announcement block Arrow down Drag" at bounding box center [94, 146] width 188 height 38
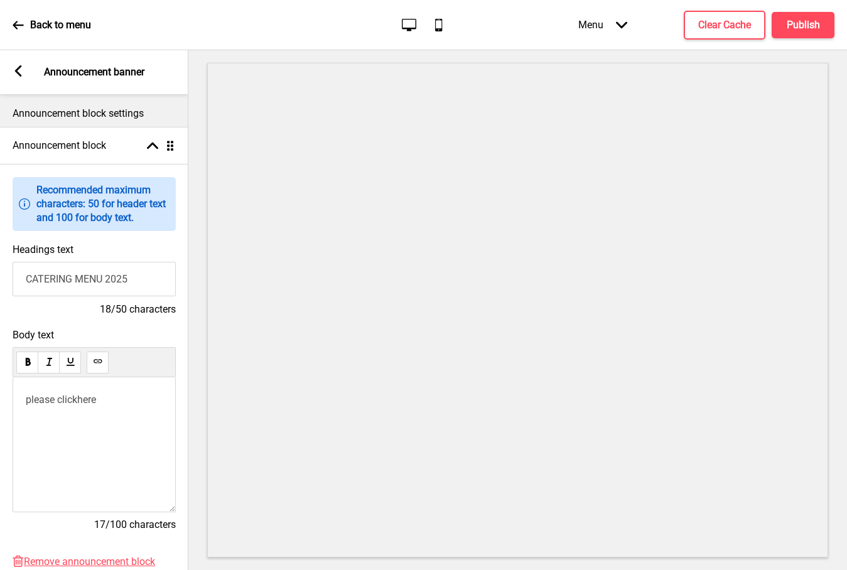
click at [21, 73] on rect at bounding box center [18, 70] width 11 height 11
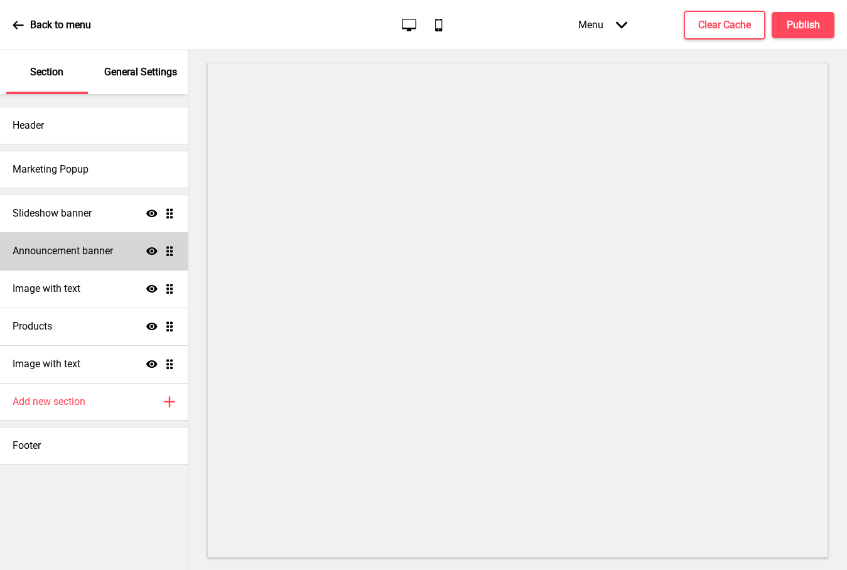
click at [155, 252] on icon at bounding box center [151, 251] width 11 height 8
click at [150, 252] on icon "Hide" at bounding box center [151, 250] width 11 height 11
click at [138, 70] on p "General Settings" at bounding box center [140, 72] width 73 height 14
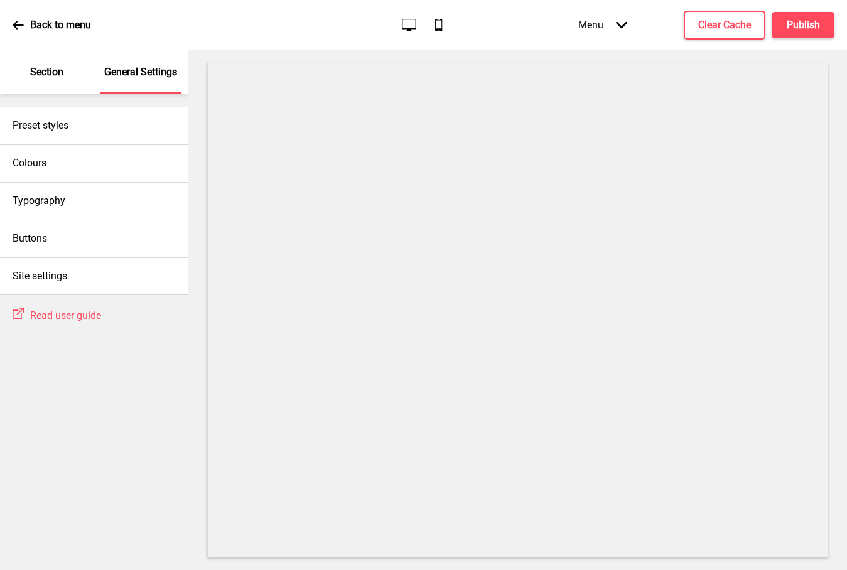
click at [52, 68] on p "Section" at bounding box center [46, 72] width 33 height 14
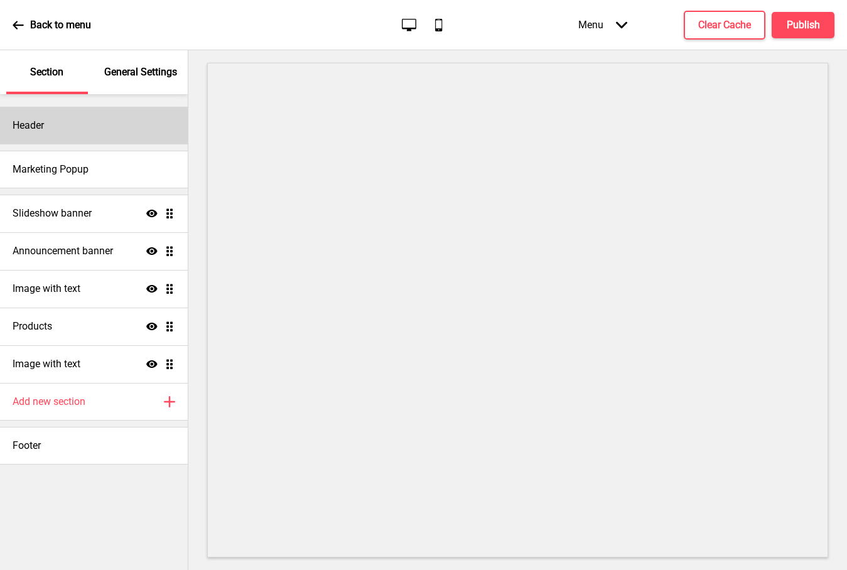
click at [43, 128] on h4 "Header" at bounding box center [28, 126] width 31 height 14
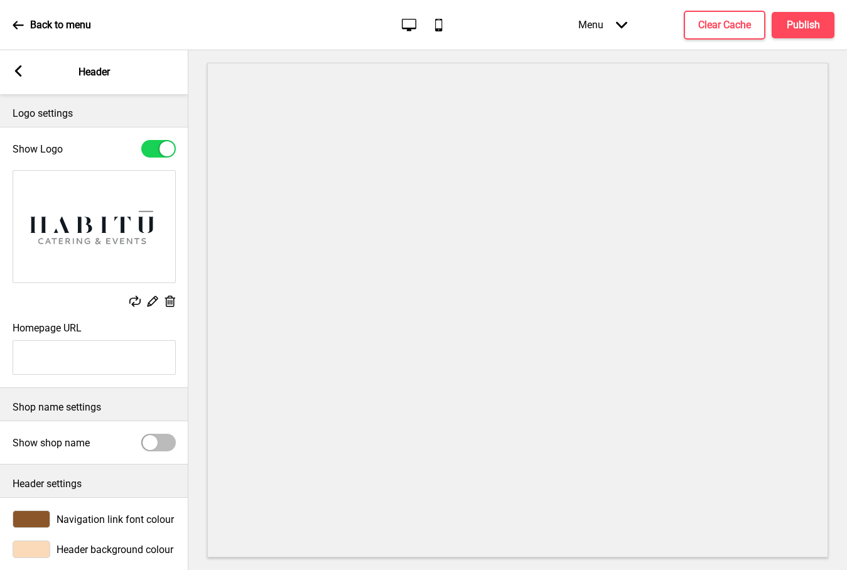
drag, startPoint x: 13, startPoint y: 65, endPoint x: 77, endPoint y: 124, distance: 87.1
click at [13, 66] on rect at bounding box center [18, 70] width 11 height 11
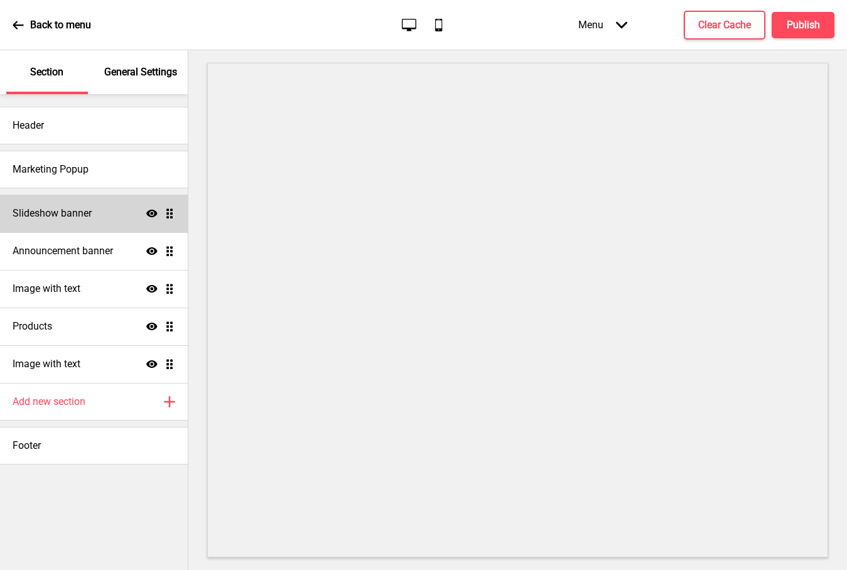
click at [151, 215] on icon "Show" at bounding box center [151, 213] width 11 height 11
drag, startPoint x: 151, startPoint y: 215, endPoint x: 176, endPoint y: 222, distance: 26.0
click at [151, 215] on icon "Hide" at bounding box center [151, 213] width 11 height 11
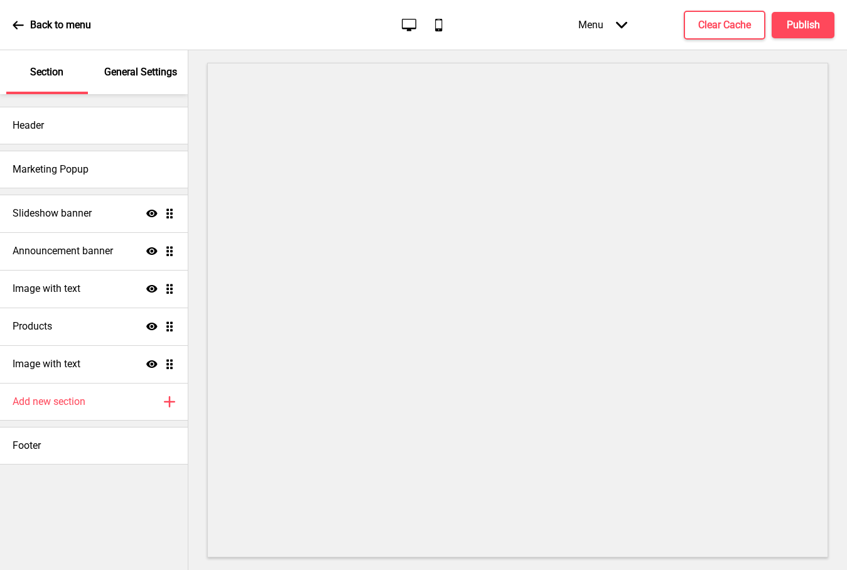
click at [170, 213] on ul "Slideshow banner Show Drag Announcement banner Show Drag Image with text Show D…" at bounding box center [94, 289] width 188 height 188
click at [151, 214] on icon at bounding box center [151, 214] width 11 height 8
click at [151, 214] on icon at bounding box center [151, 212] width 11 height 9
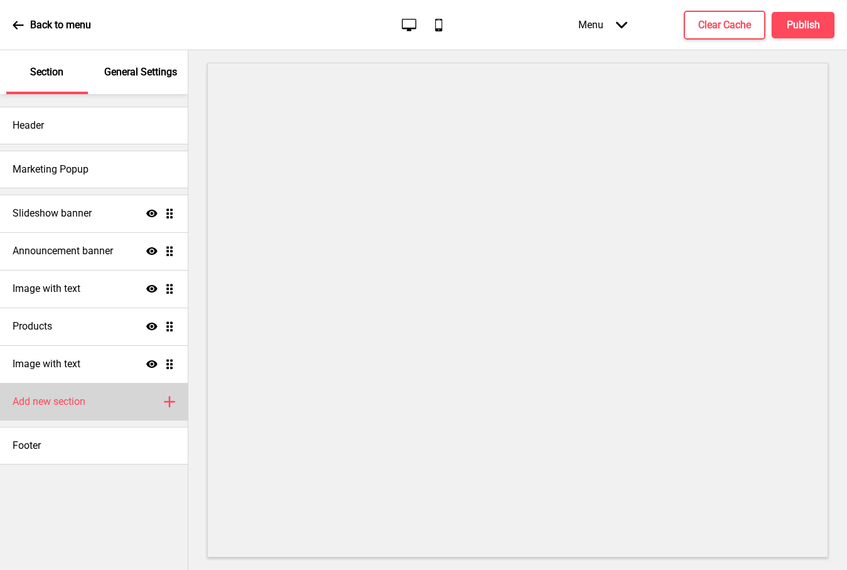
click at [173, 404] on icon "Plus" at bounding box center [169, 401] width 11 height 11
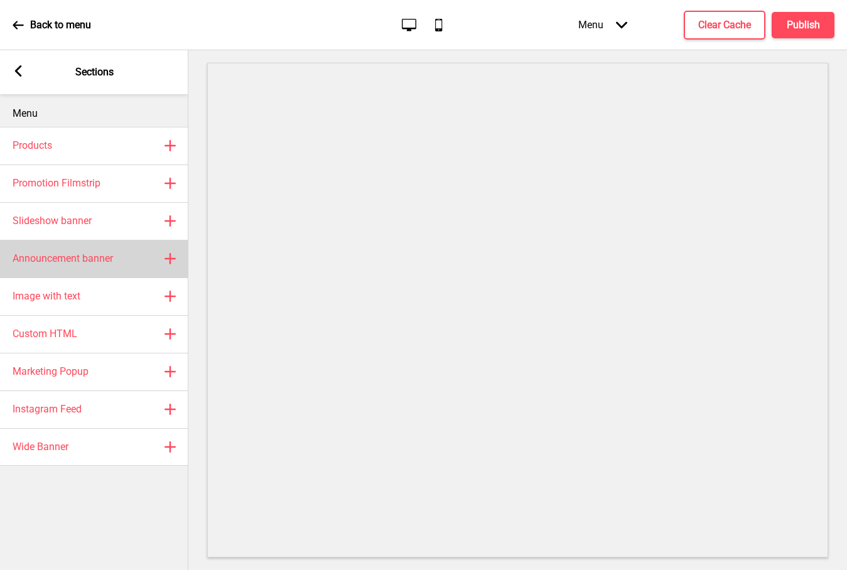
click at [83, 257] on h4 "Announcement banner" at bounding box center [63, 259] width 100 height 14
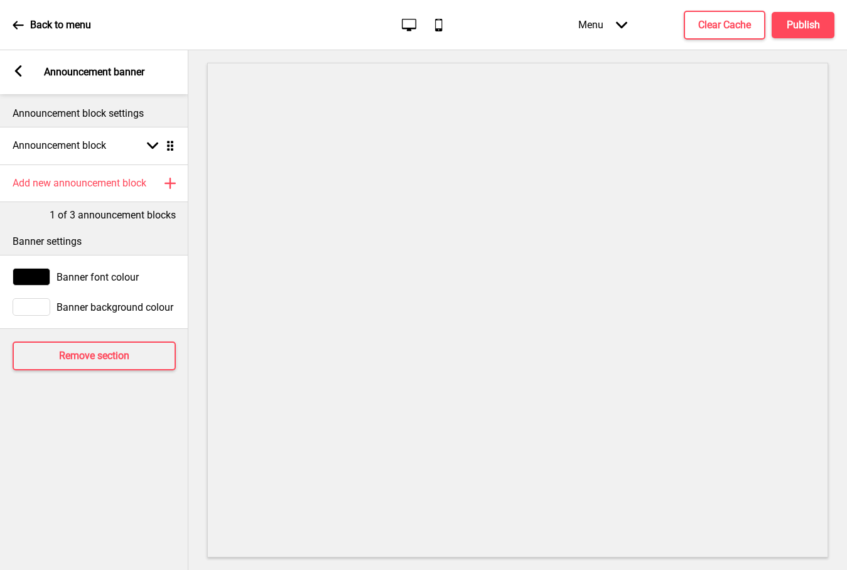
click at [15, 71] on icon at bounding box center [18, 70] width 7 height 11
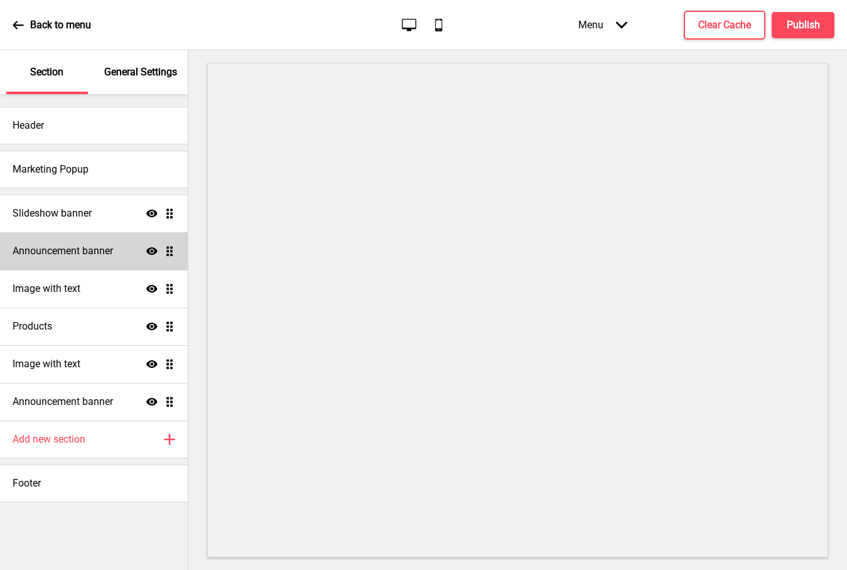
click at [87, 254] on h4 "Announcement banner" at bounding box center [63, 251] width 100 height 14
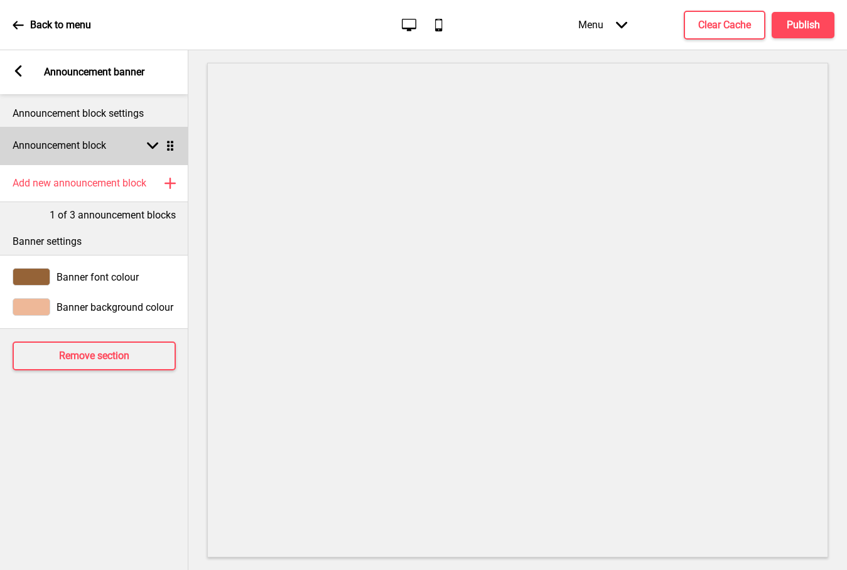
click at [150, 144] on icon at bounding box center [152, 145] width 11 height 7
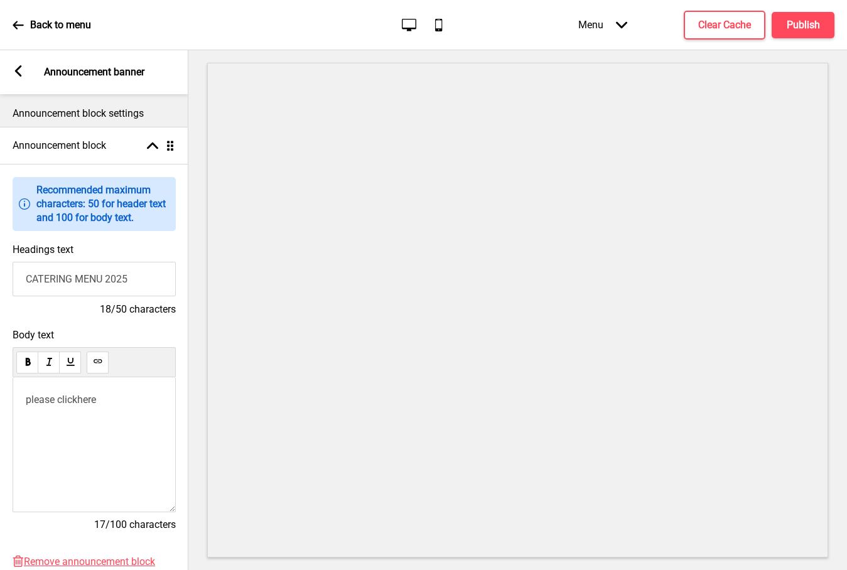
click at [16, 73] on icon at bounding box center [18, 70] width 7 height 11
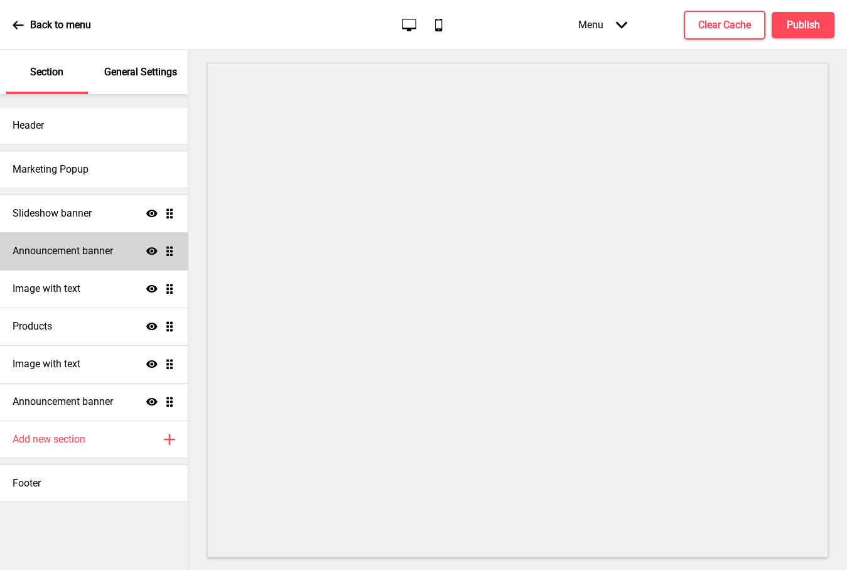
click at [156, 249] on icon "Show" at bounding box center [151, 250] width 11 height 11
click at [156, 249] on icon "Hide" at bounding box center [151, 250] width 11 height 11
click at [803, 26] on h4 "Publish" at bounding box center [803, 25] width 33 height 14
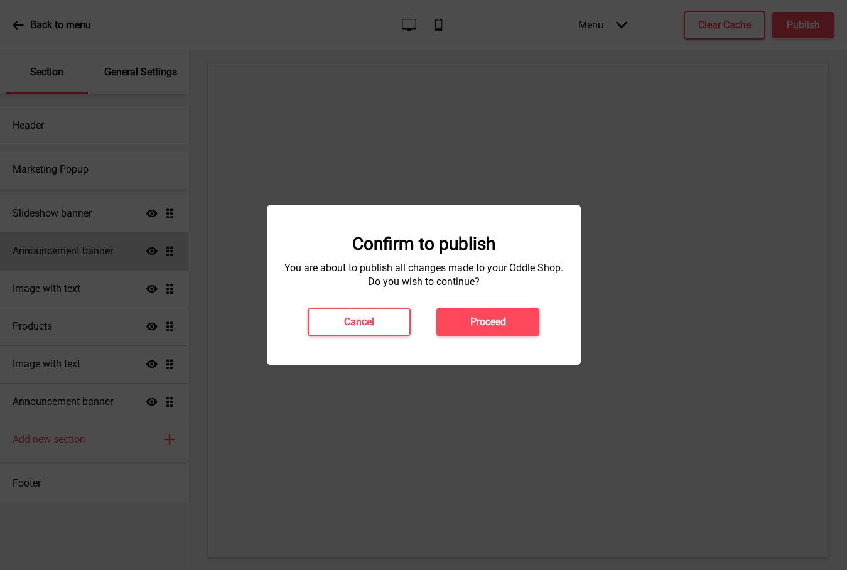
drag, startPoint x: 491, startPoint y: 318, endPoint x: 476, endPoint y: 317, distance: 15.7
click at [491, 318] on h4 "Proceed" at bounding box center [488, 322] width 36 height 14
